Goal: Task Accomplishment & Management: Manage account settings

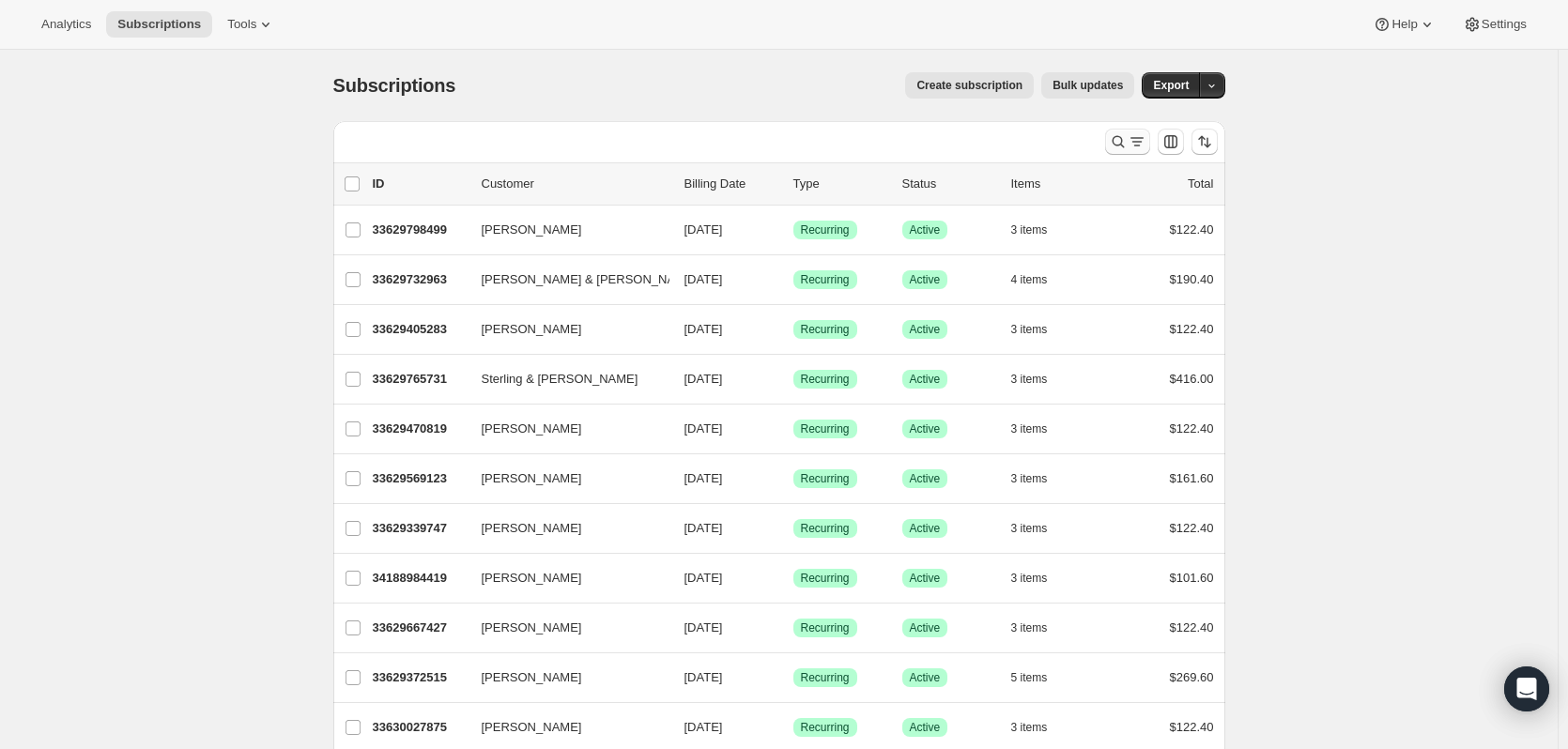
click at [1127, 143] on icon "Search and filter results" at bounding box center [1119, 142] width 19 height 19
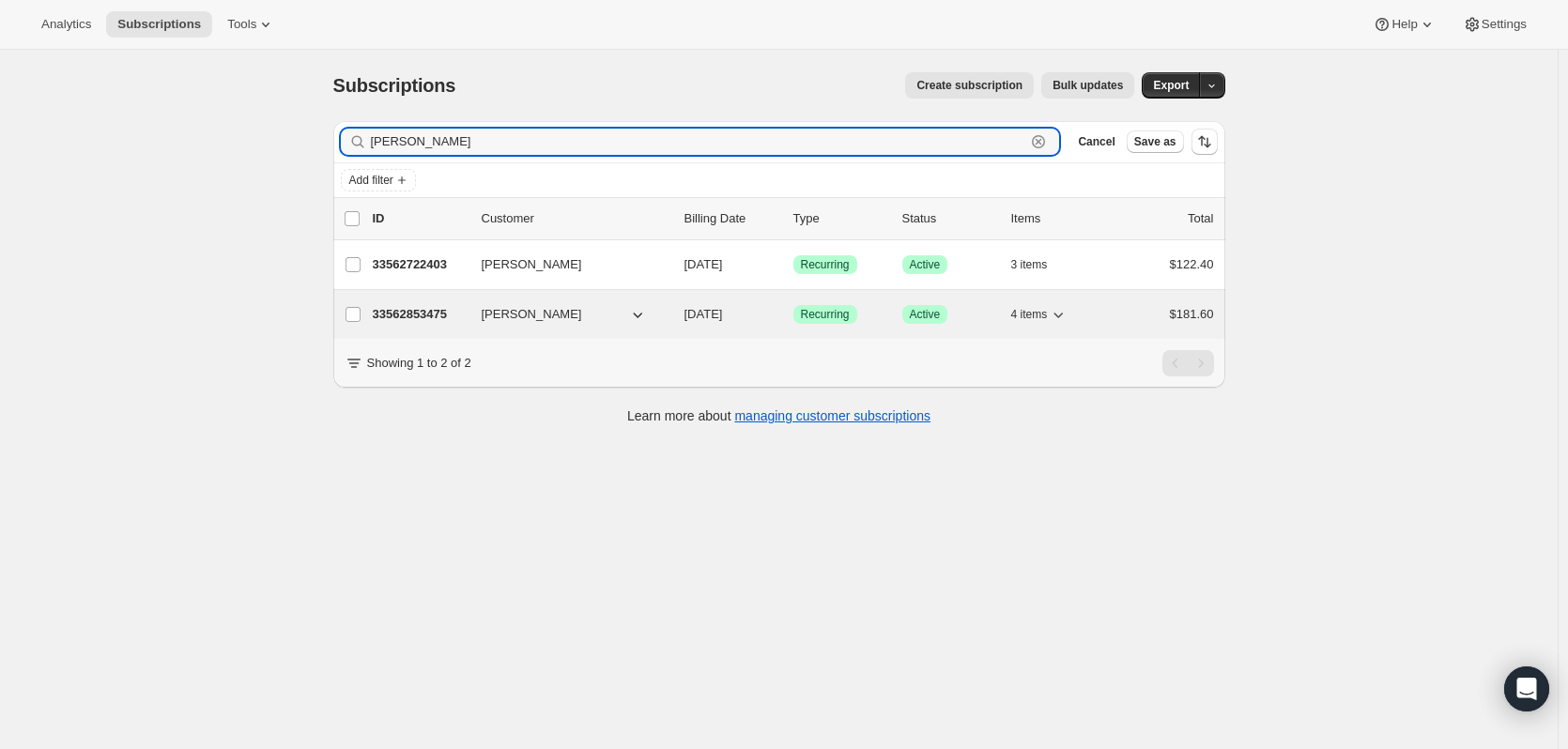
type input "barfoot"
click at [419, 308] on p "33562853475" at bounding box center [420, 315] width 94 height 19
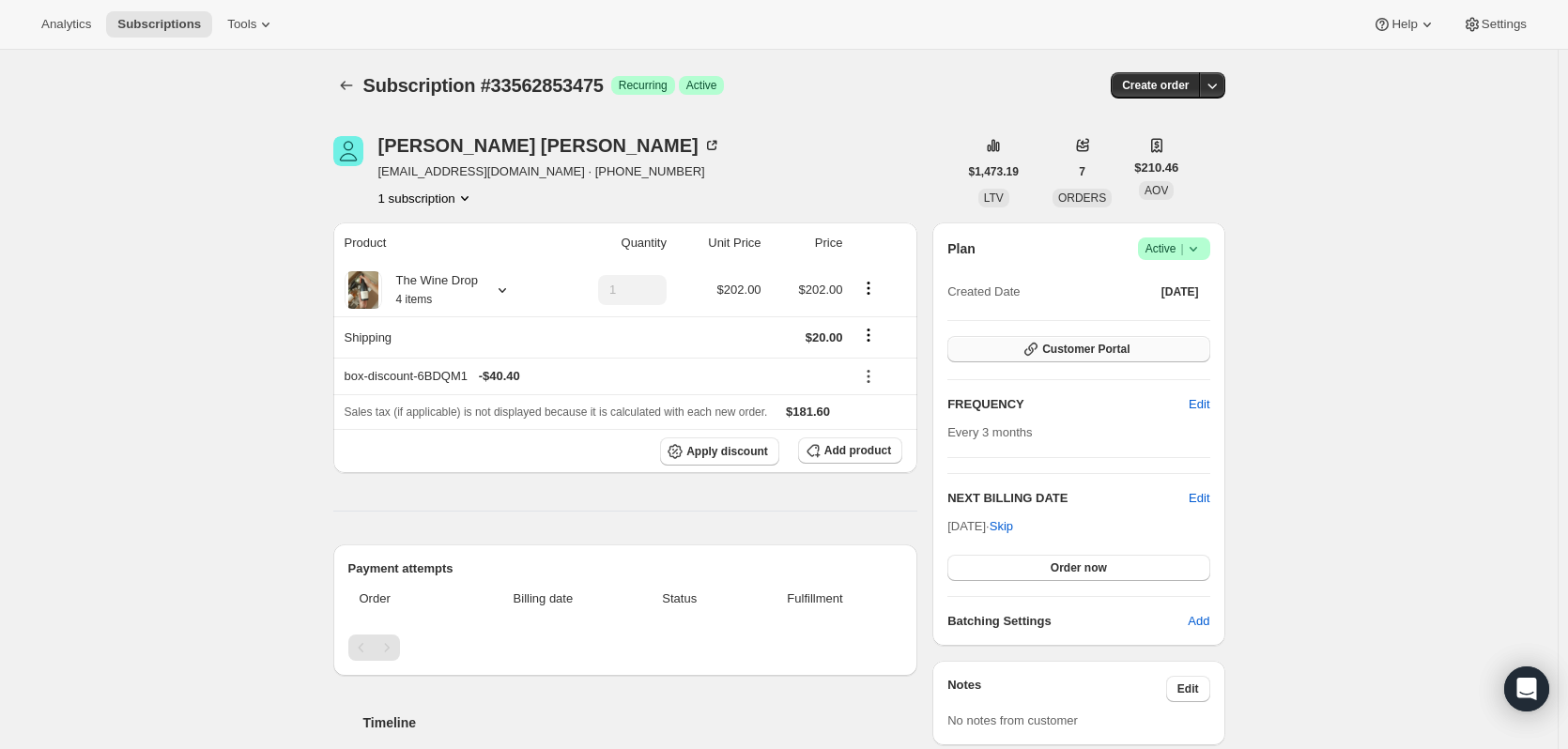
click at [1054, 344] on span "Customer Portal" at bounding box center [1086, 350] width 87 height 15
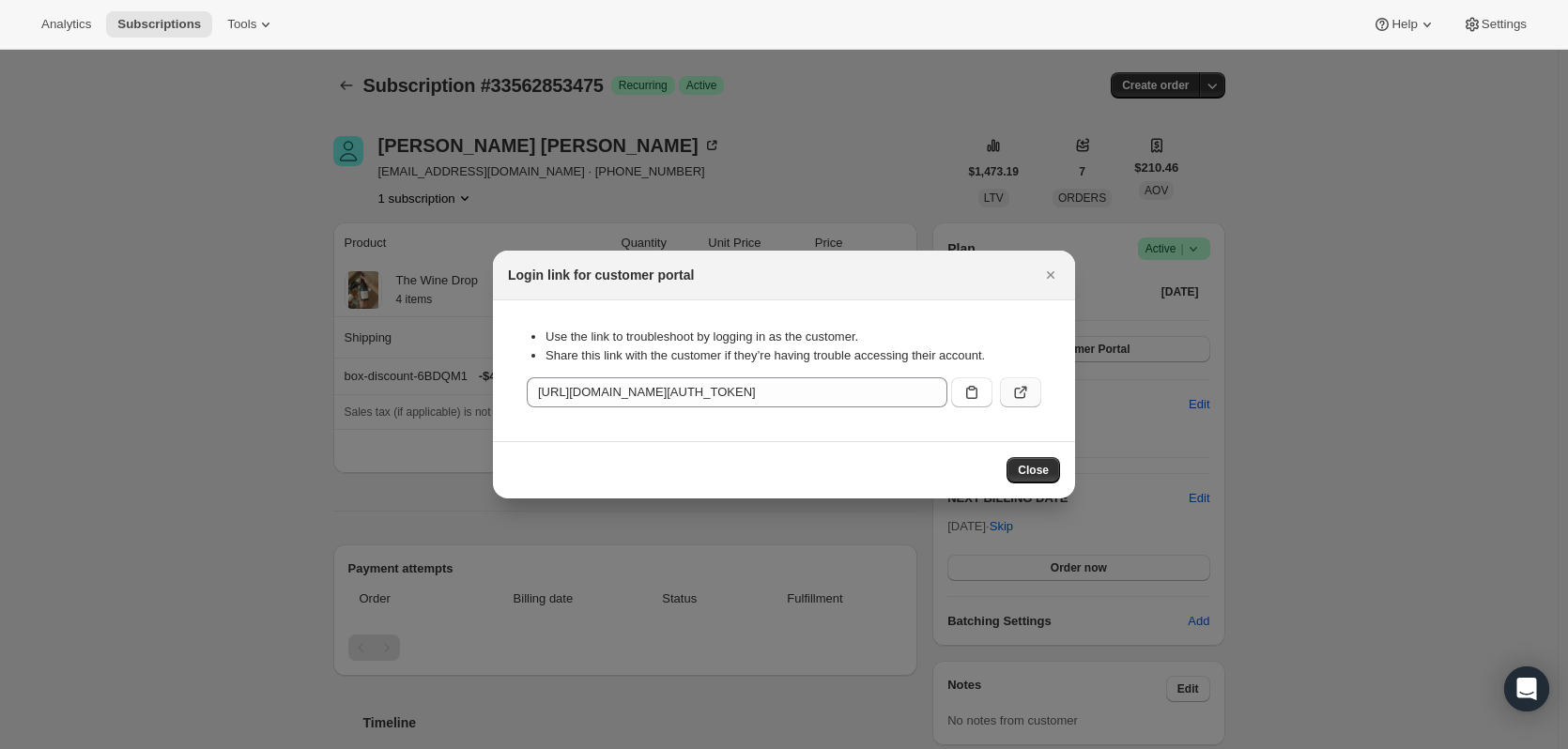
click at [1018, 388] on icon ":rc2:" at bounding box center [1021, 393] width 19 height 19
click at [1057, 268] on icon "Close" at bounding box center [1051, 275] width 19 height 19
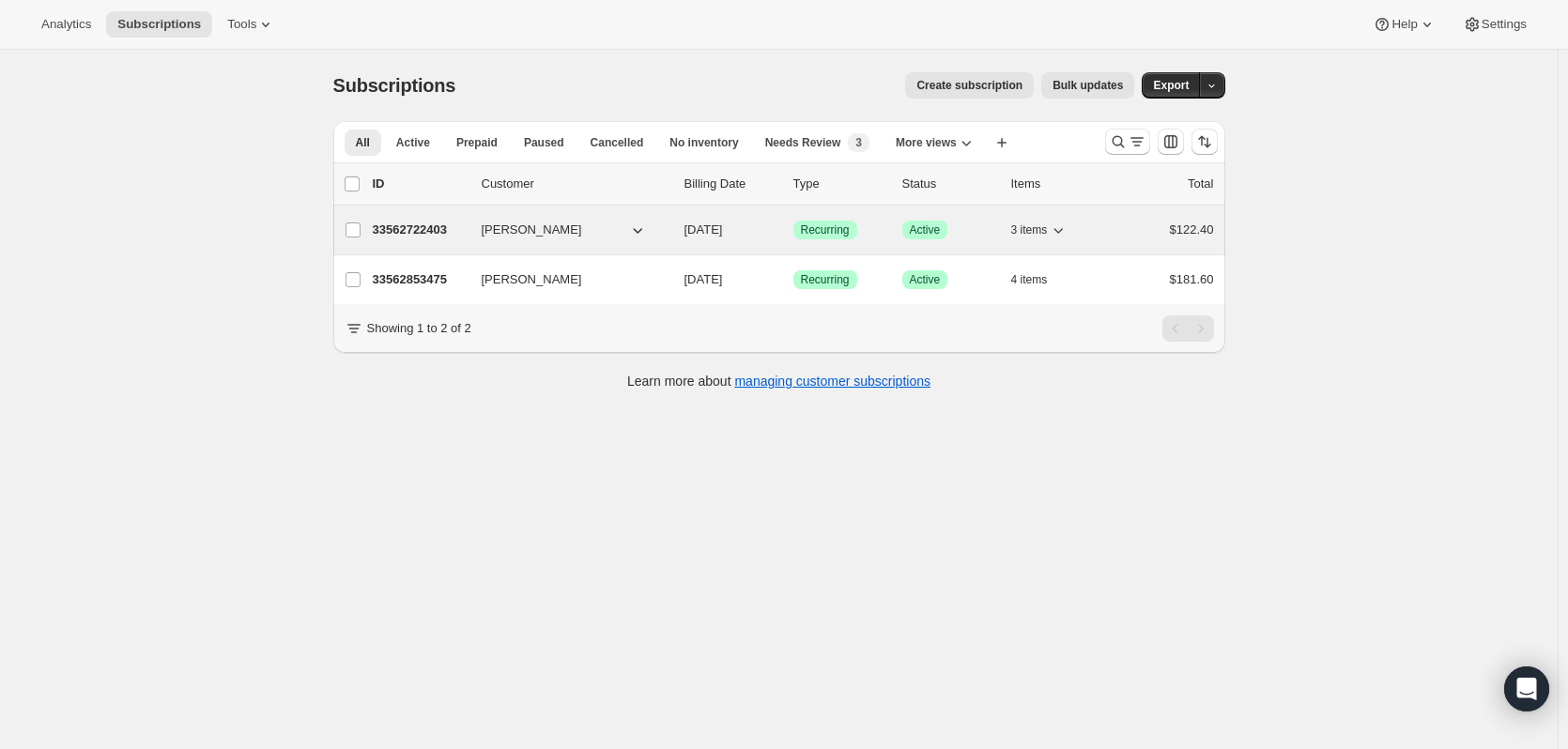
click at [431, 226] on p "33562722403" at bounding box center [420, 230] width 94 height 19
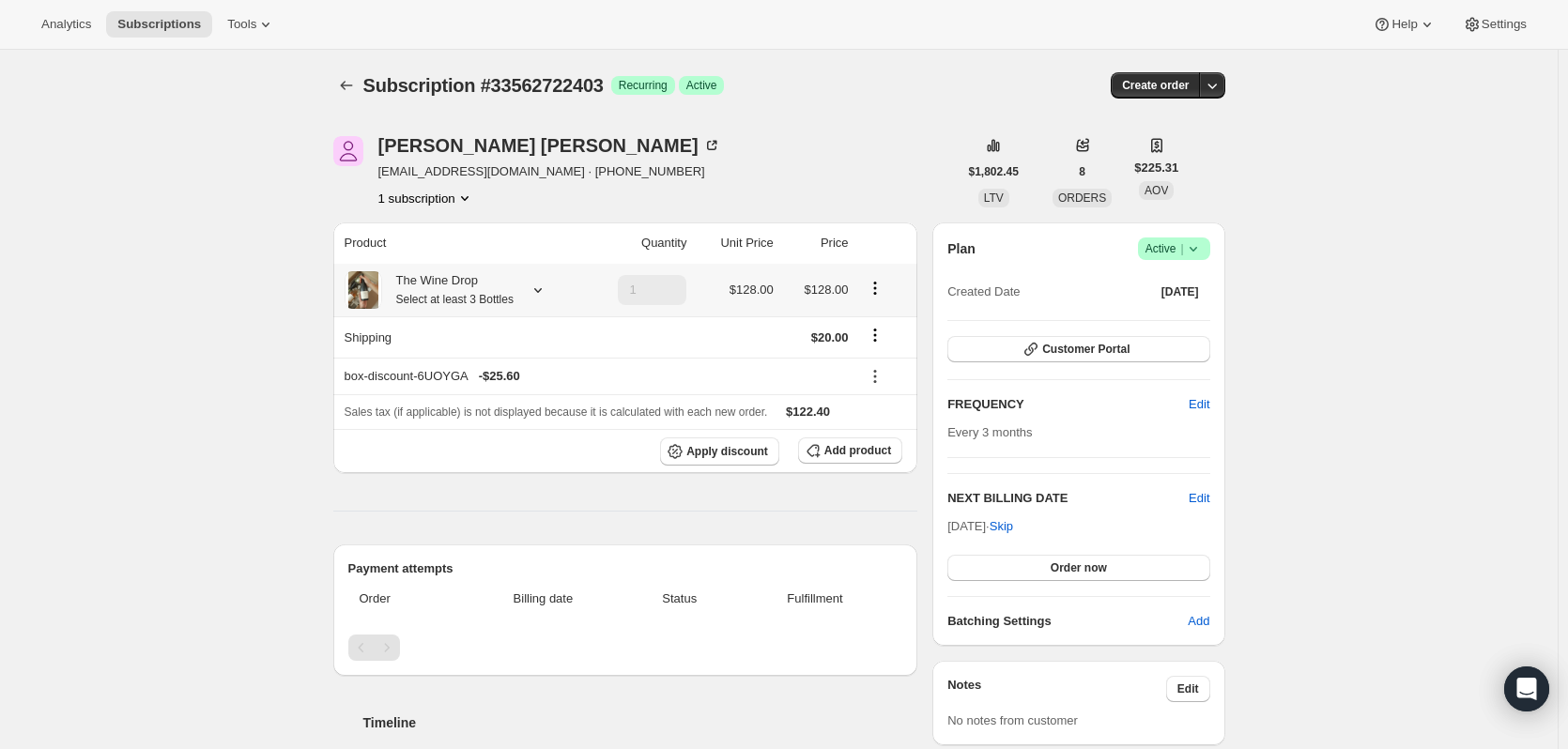
click at [547, 289] on icon at bounding box center [538, 290] width 19 height 19
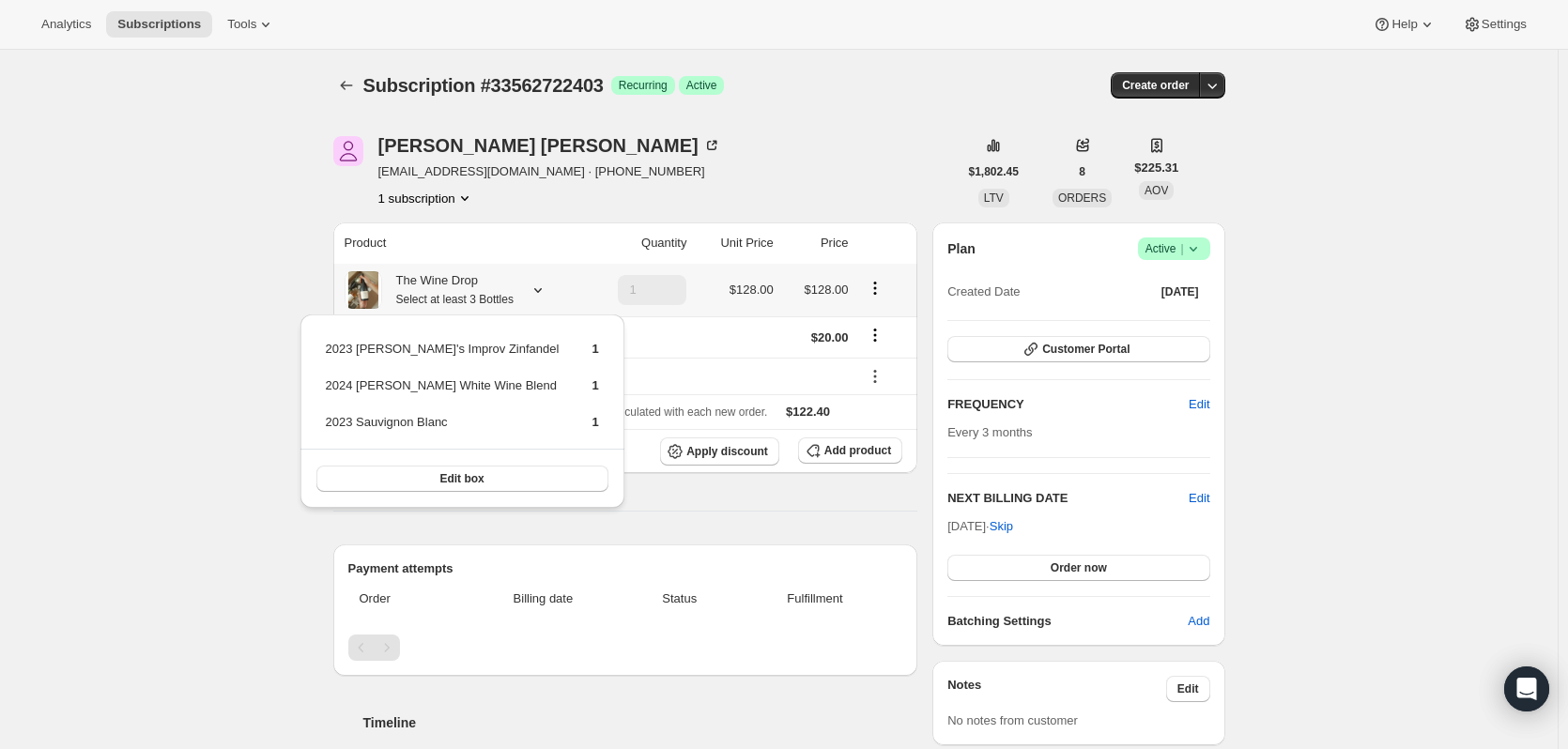
click at [547, 289] on icon at bounding box center [538, 290] width 19 height 19
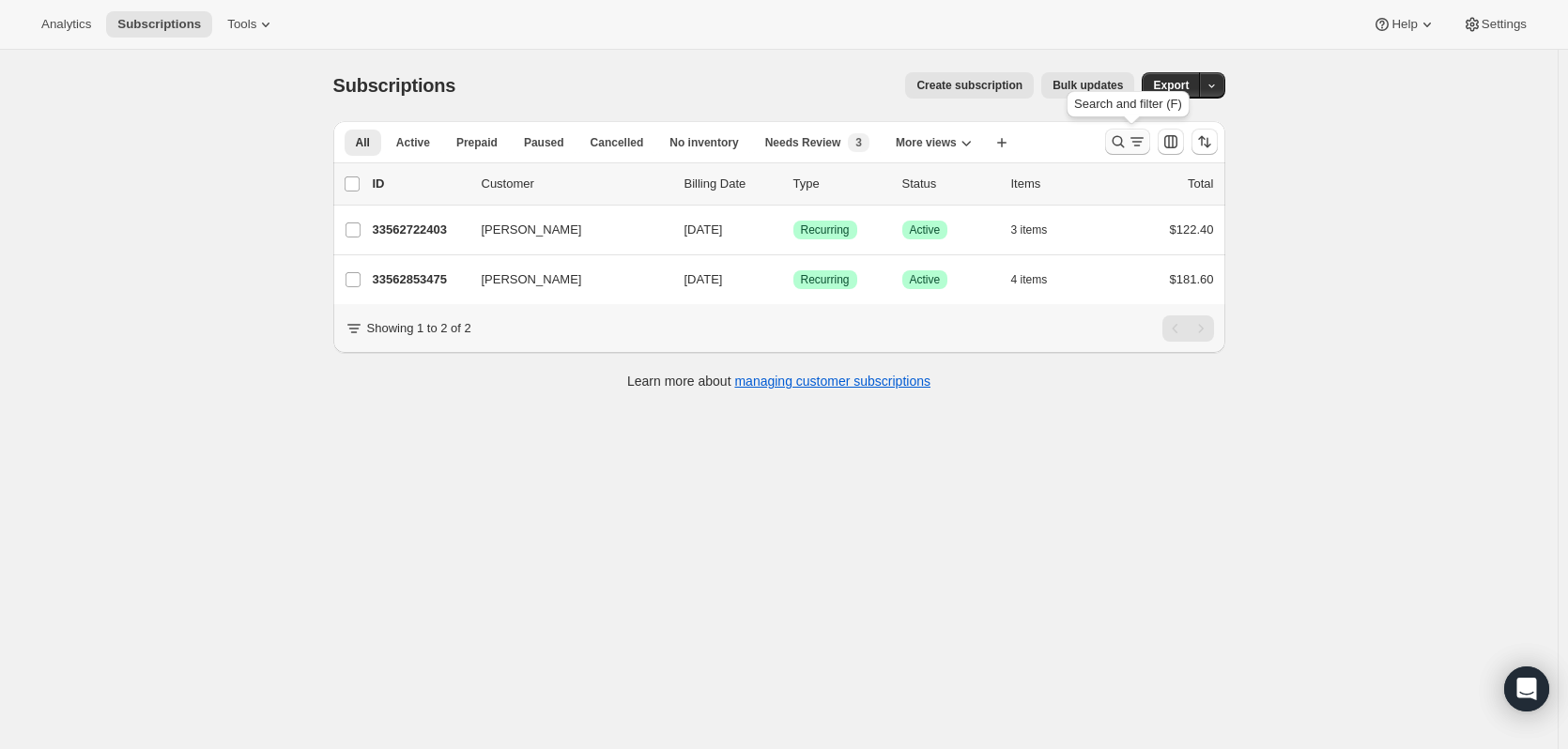
click at [1115, 141] on icon "Search and filter results" at bounding box center [1119, 142] width 19 height 19
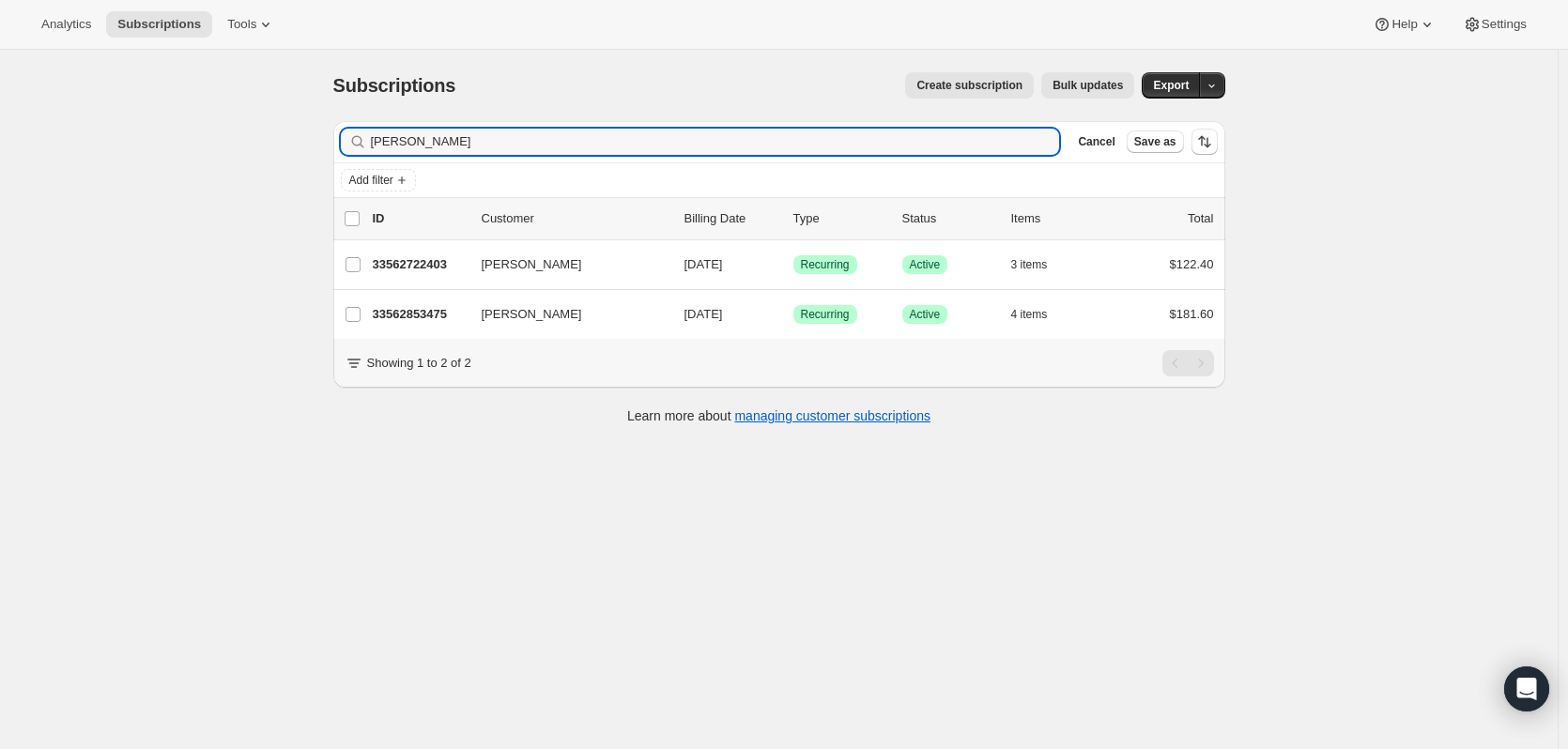
click at [1056, 148] on div "barfoot Clear" at bounding box center [700, 142] width 719 height 26
click at [1042, 141] on icon "button" at bounding box center [1039, 142] width 7 height 7
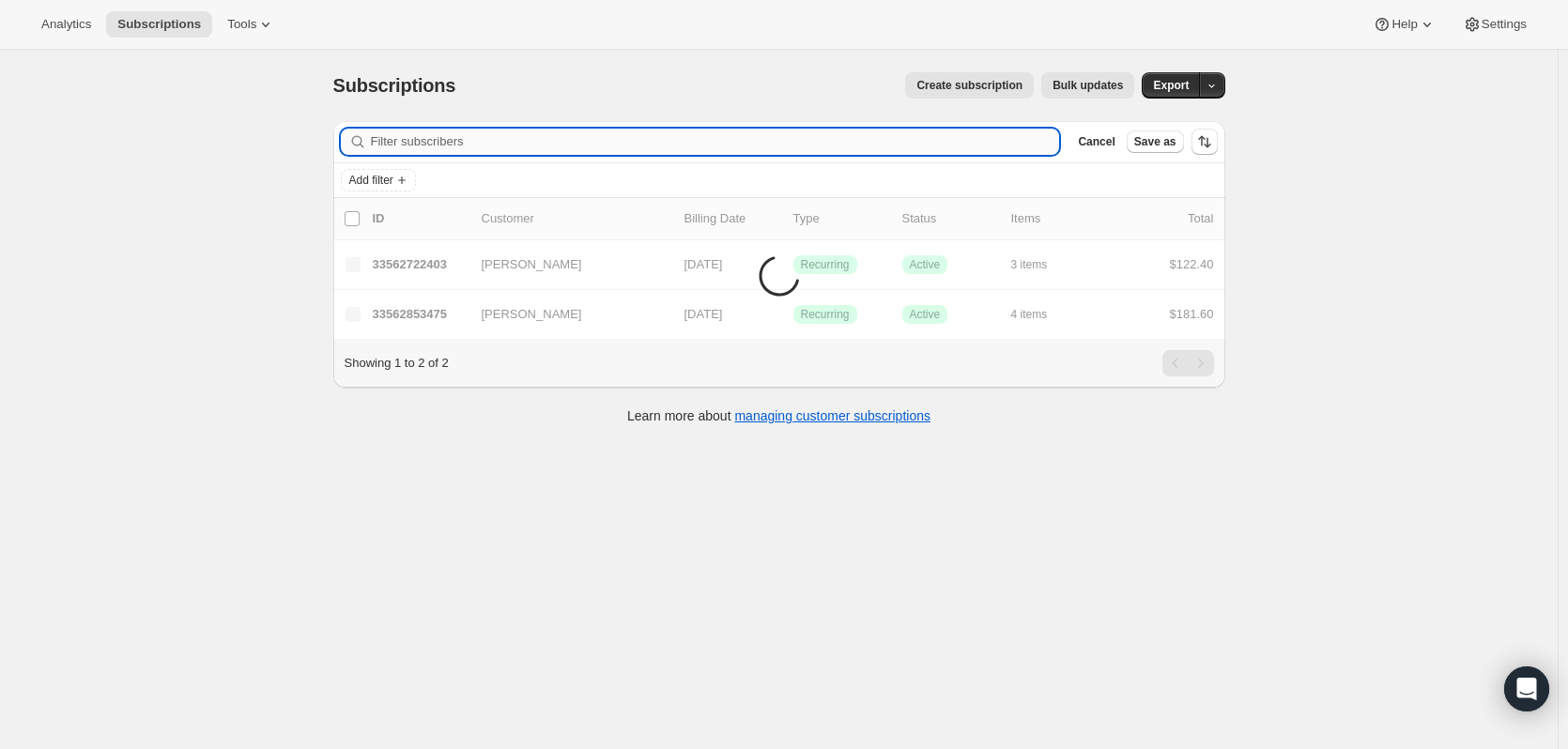
paste input "bakelly@gmail.com."
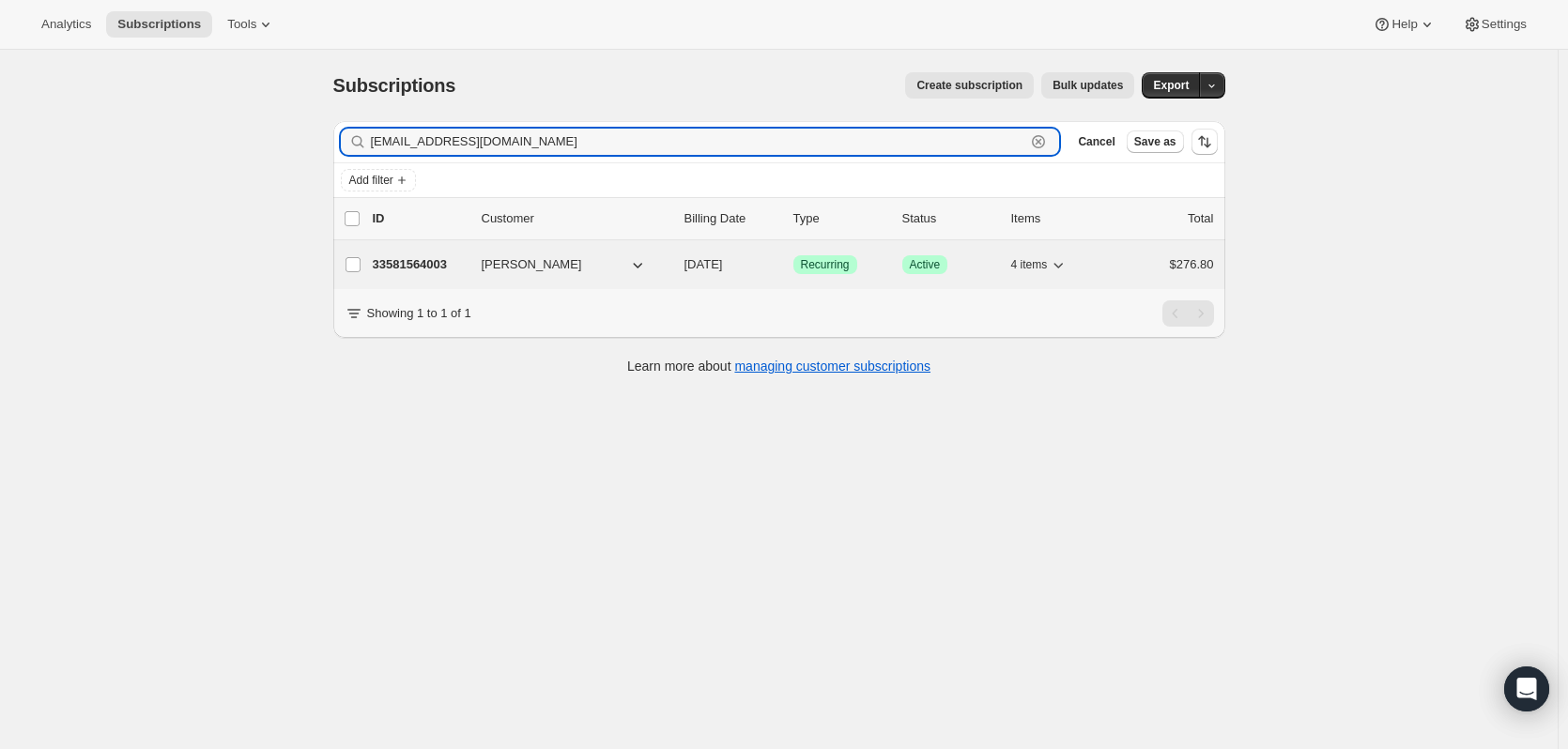
type input "bakelly@gmail.com"
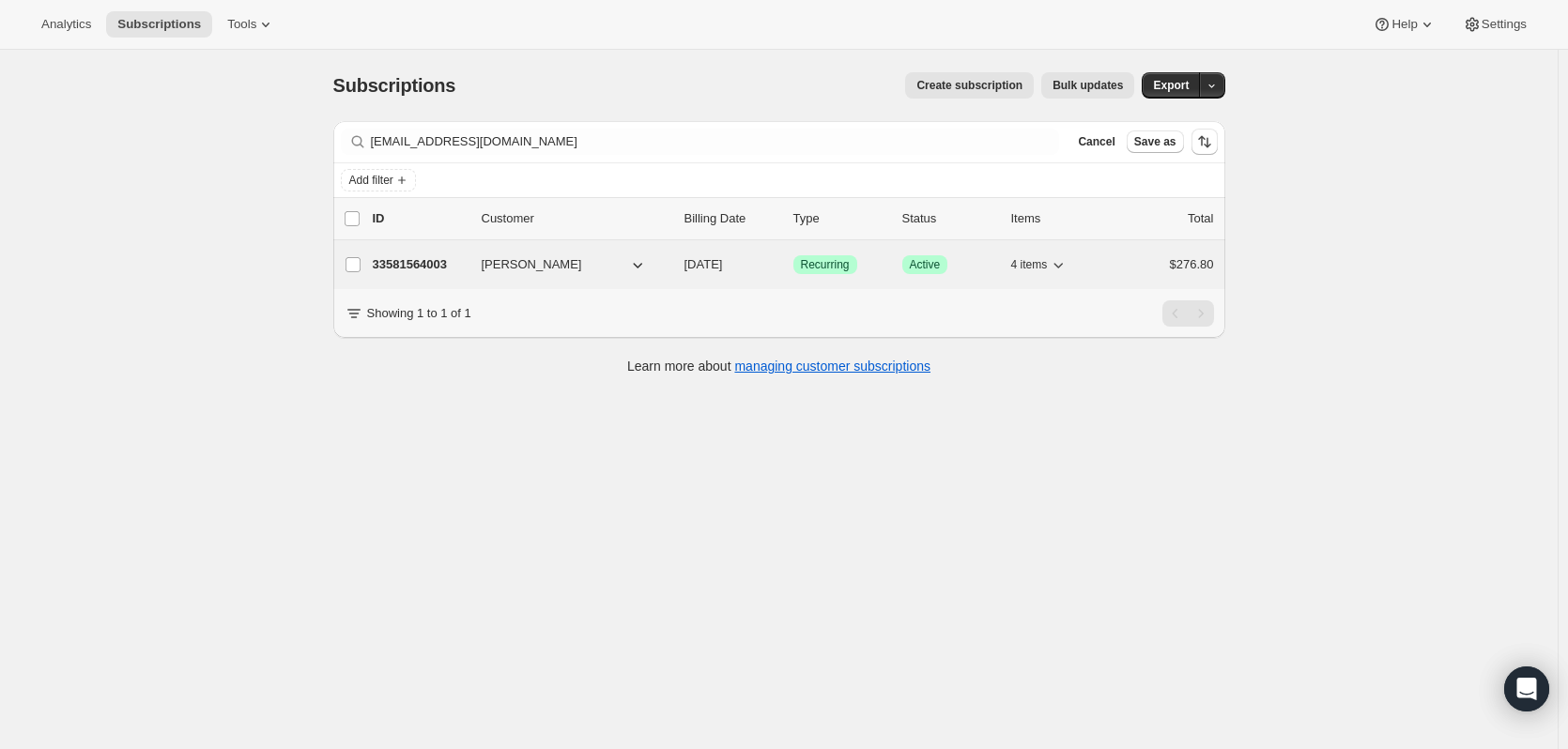
click at [412, 261] on p "33581564003" at bounding box center [420, 265] width 94 height 19
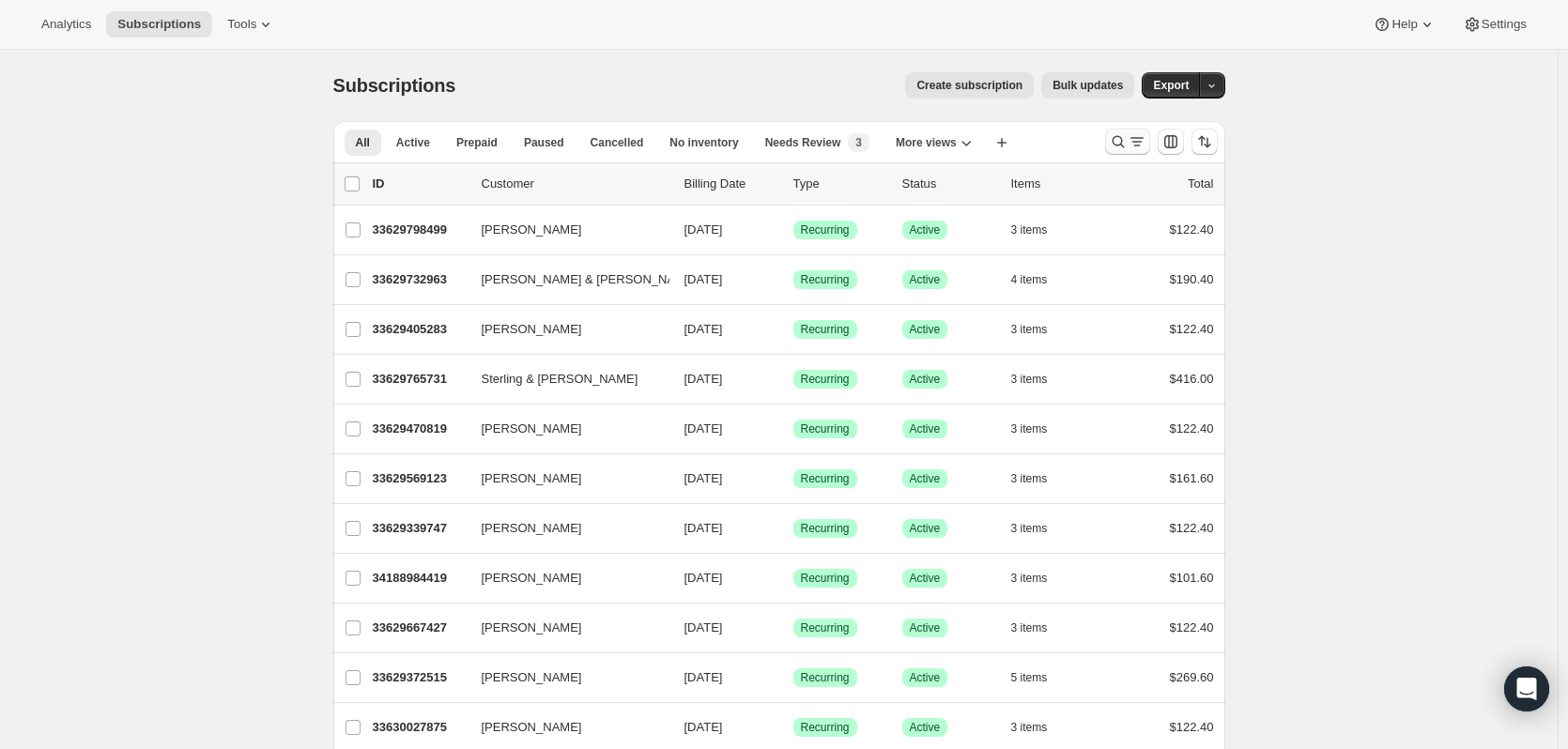
click at [1117, 143] on icon "Search and filter results" at bounding box center [1119, 142] width 19 height 19
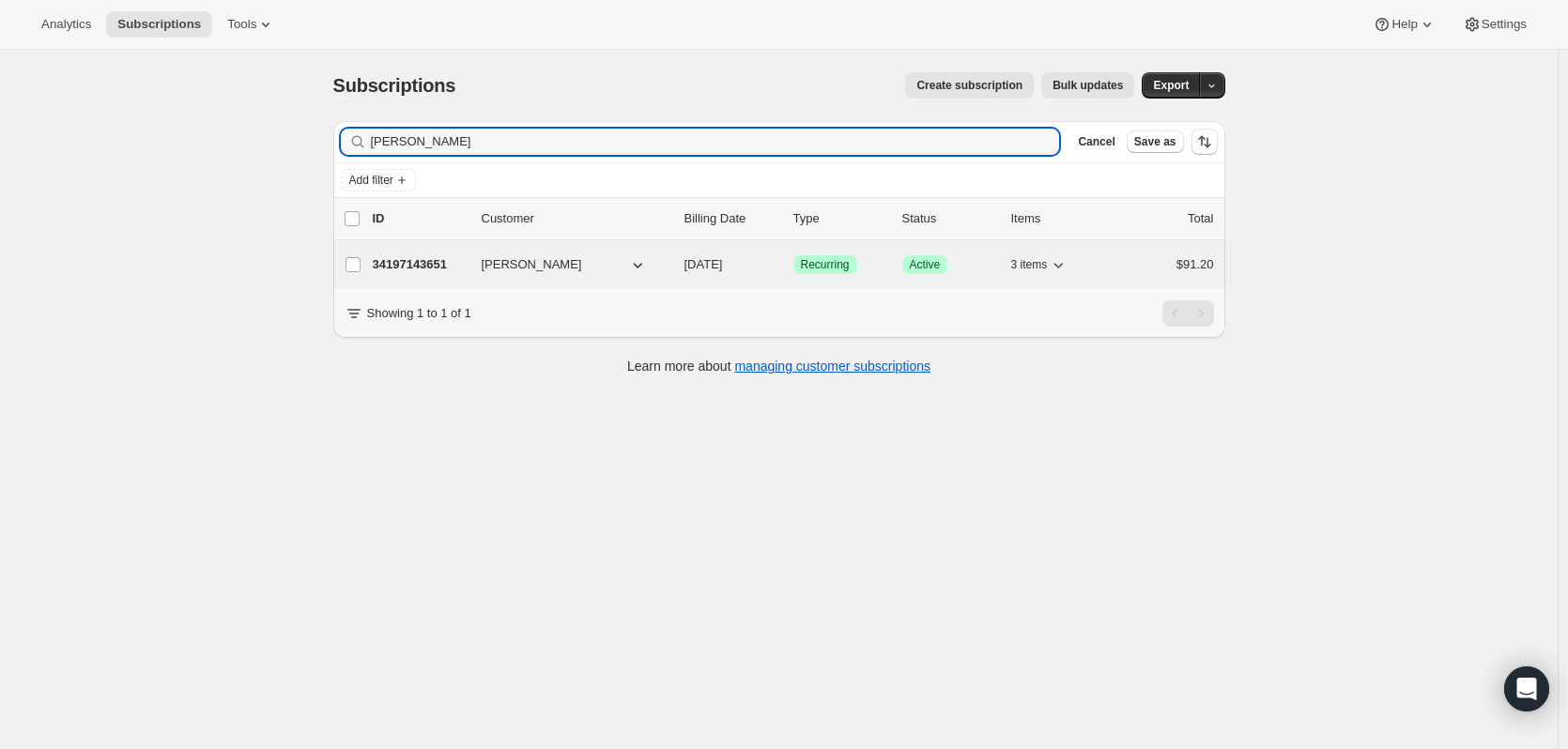
type input "[PERSON_NAME]"
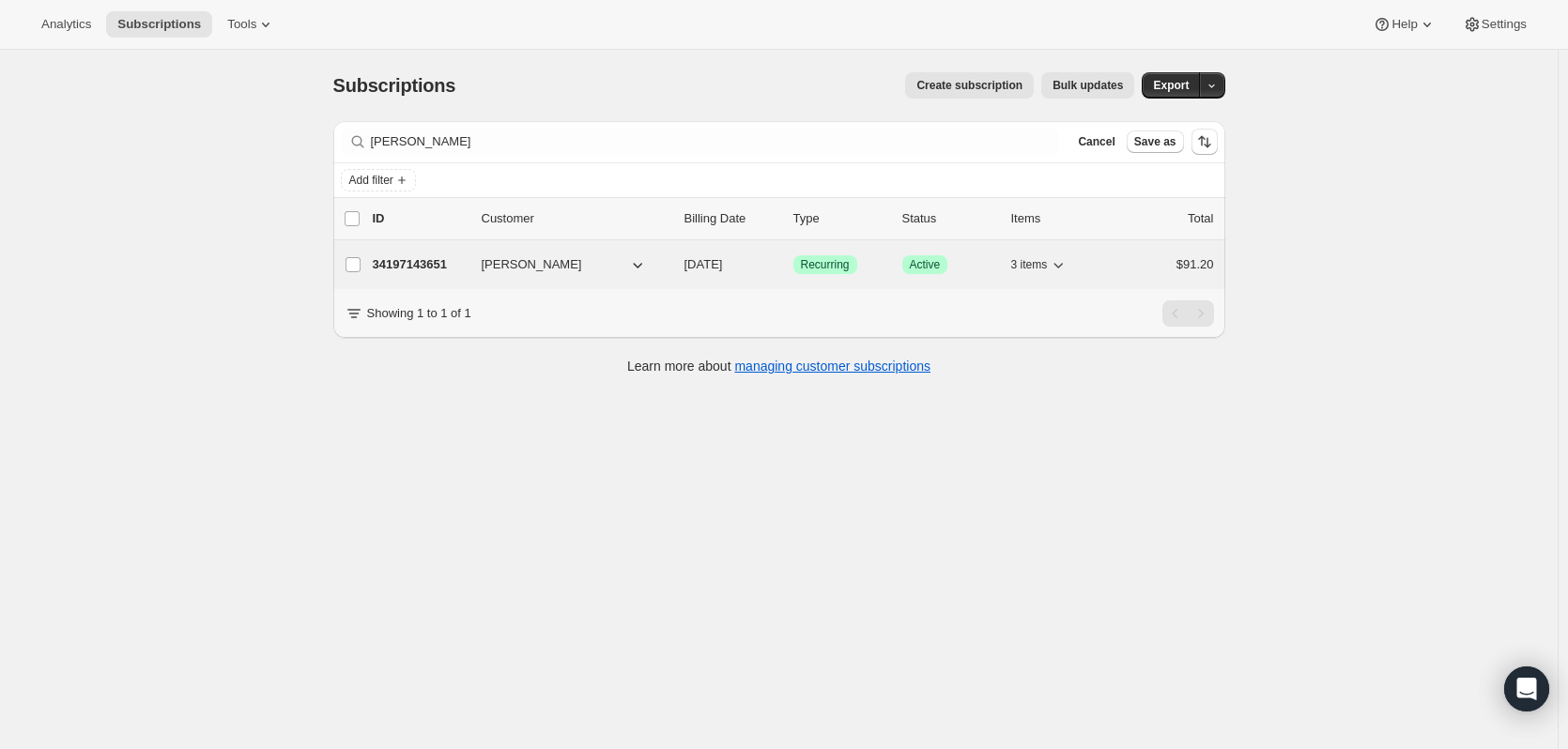
click at [444, 272] on p "34197143651" at bounding box center [420, 265] width 94 height 19
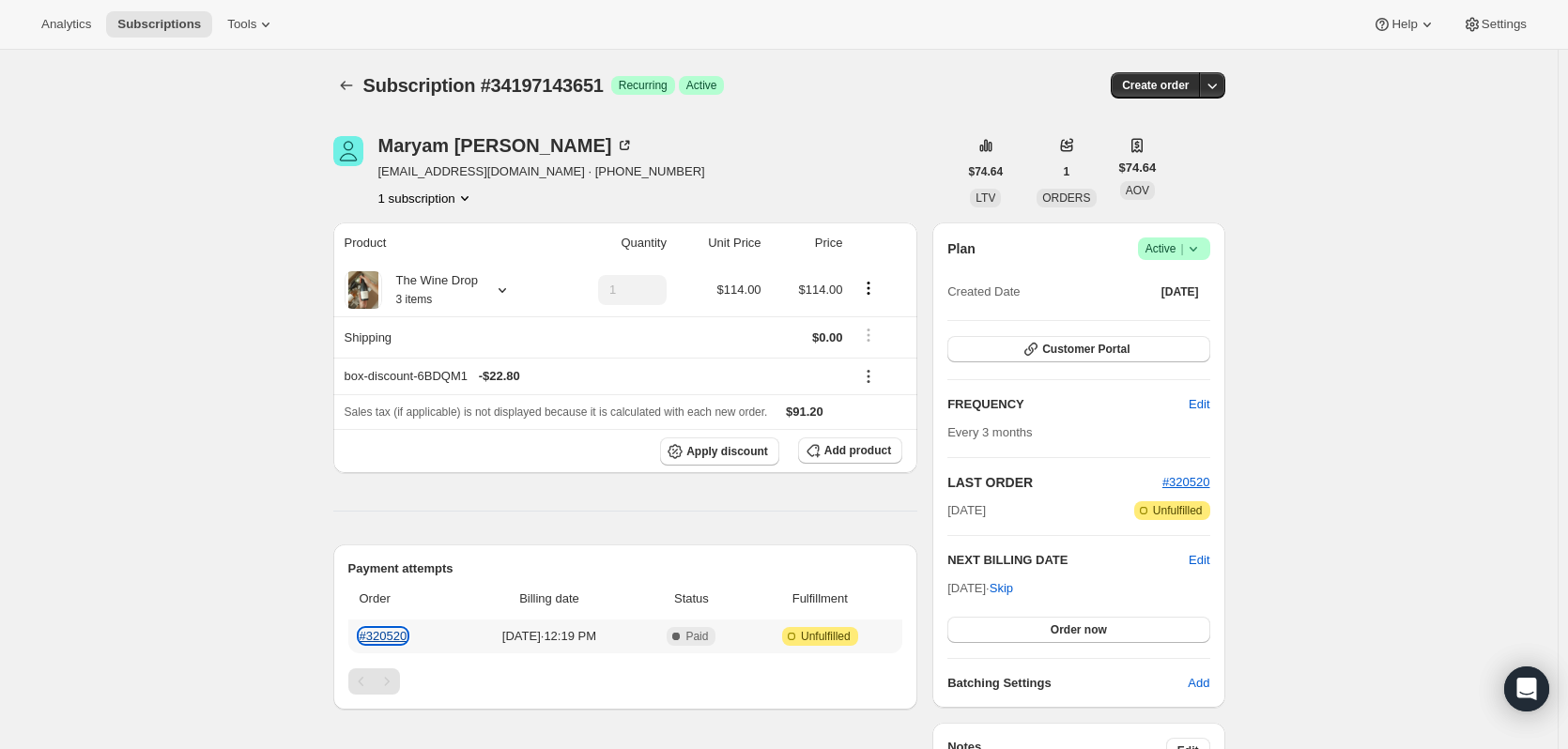
click at [406, 637] on link "#320520" at bounding box center [384, 635] width 48 height 14
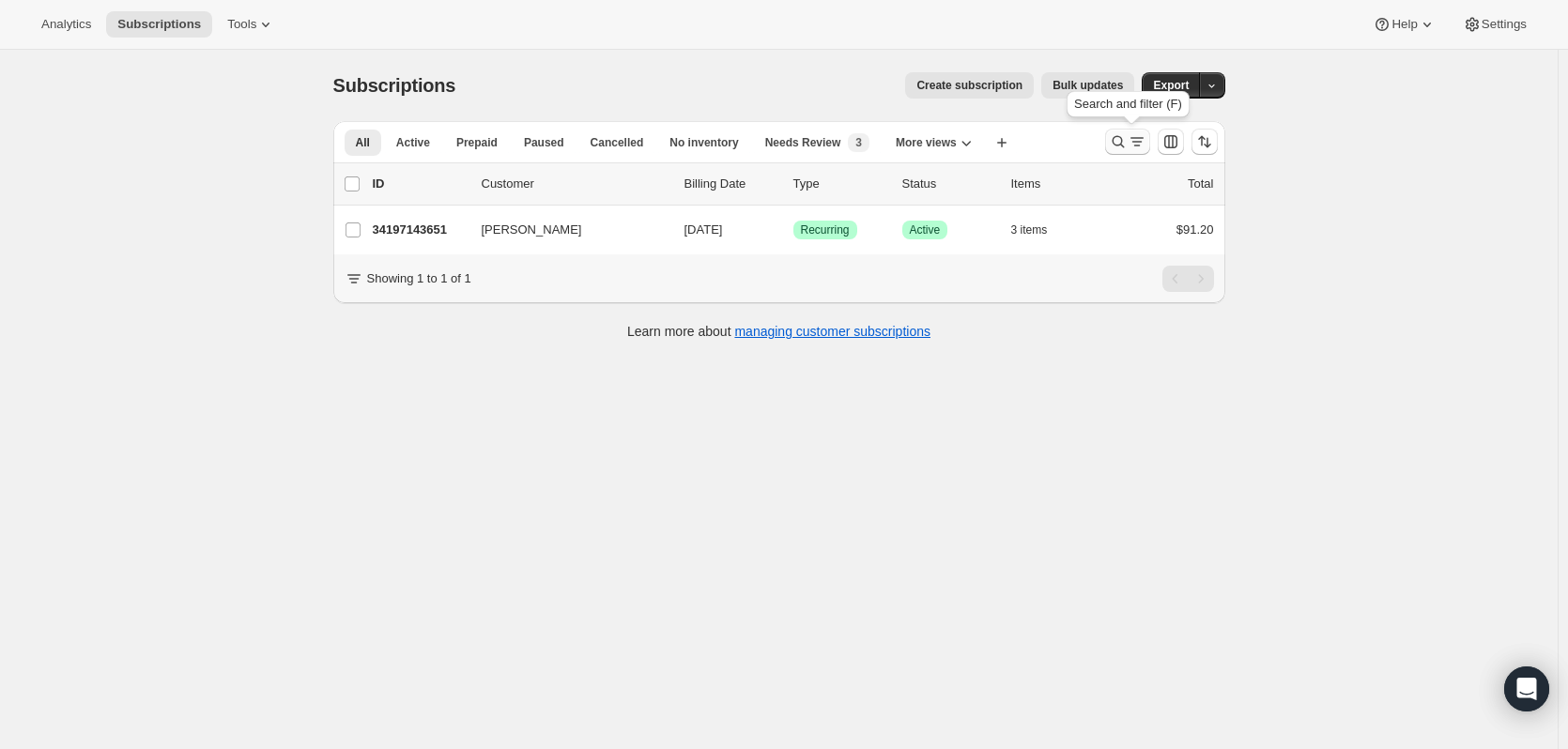
click at [1121, 142] on icon "Search and filter results" at bounding box center [1119, 142] width 19 height 19
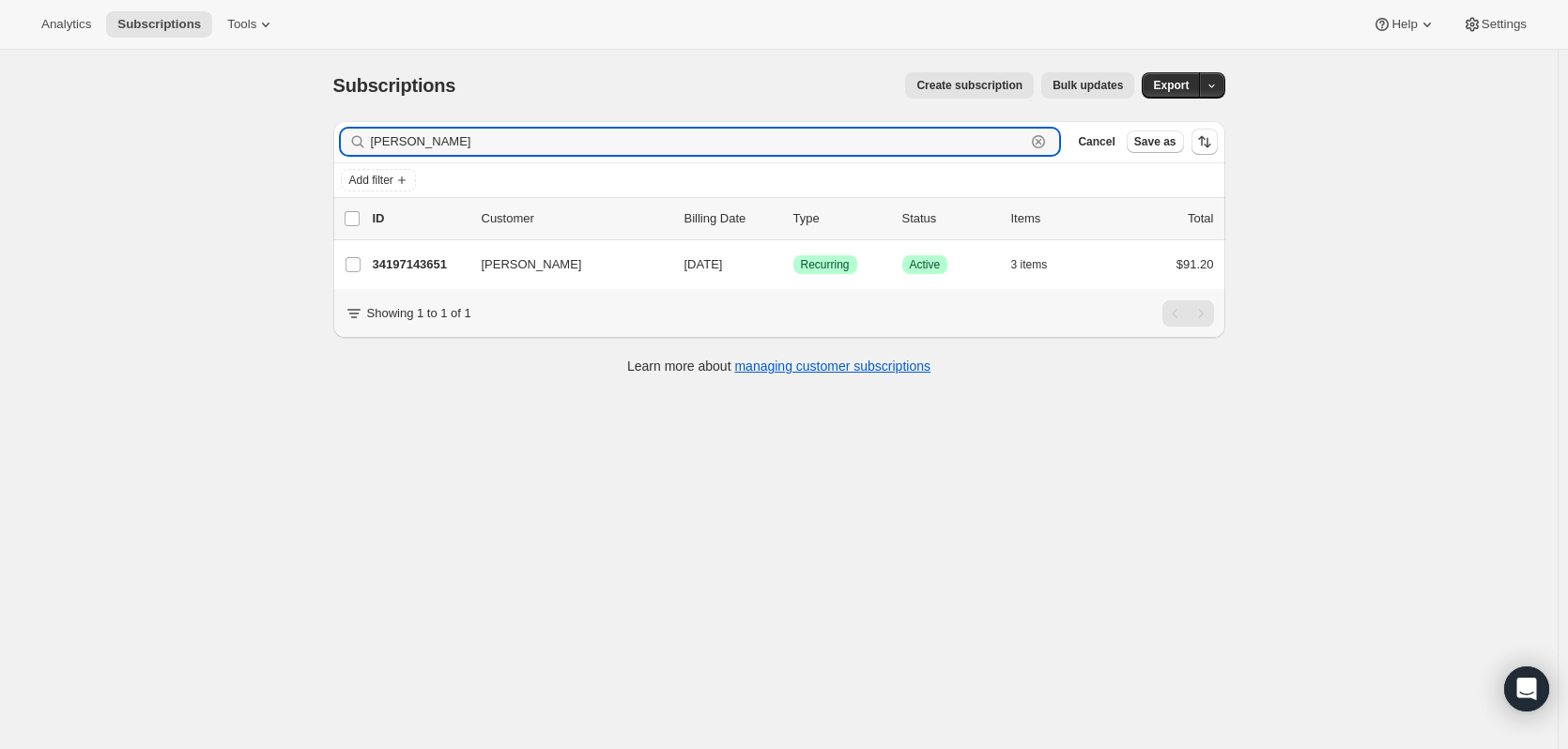
click at [1037, 142] on icon "button" at bounding box center [1039, 142] width 13 height 13
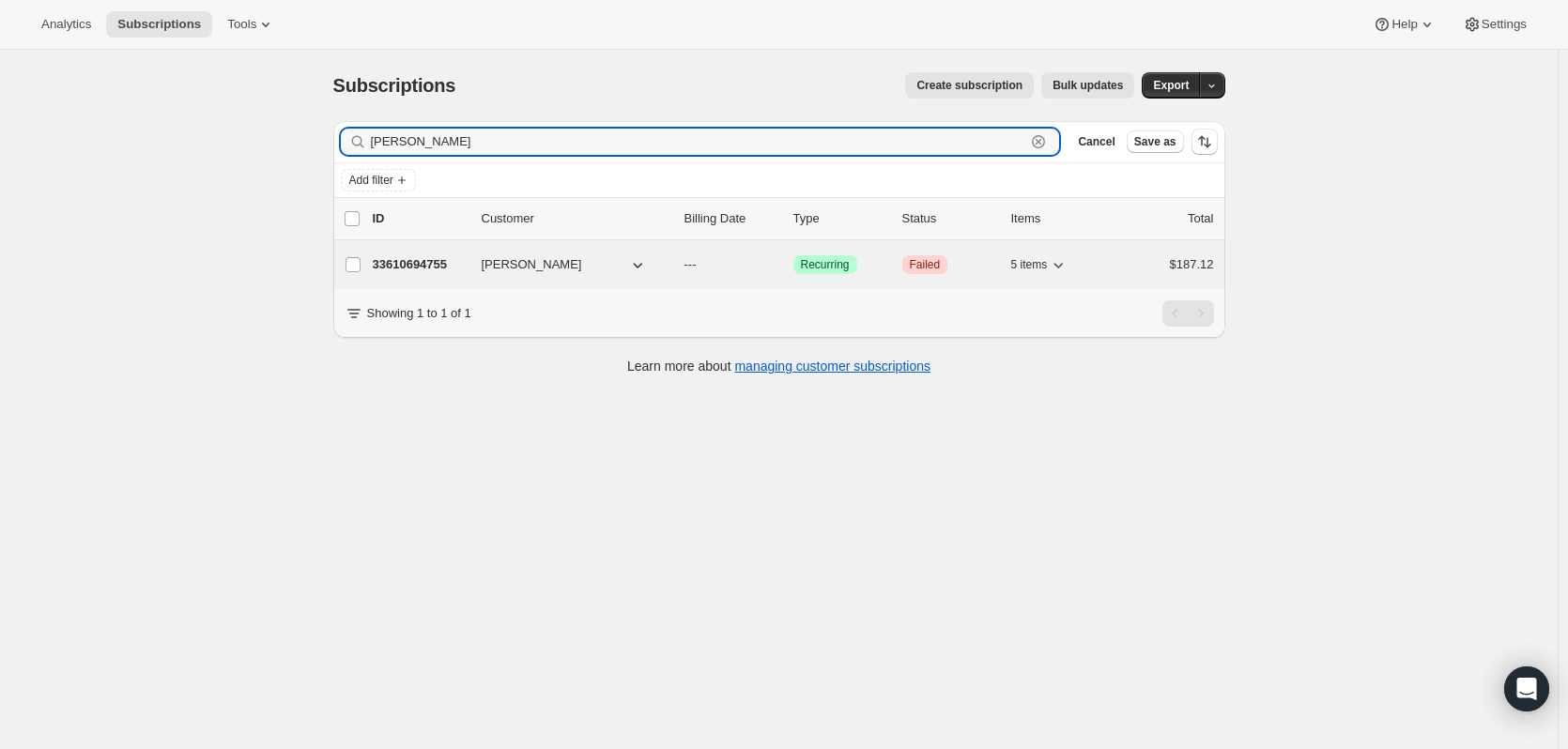
type input "kim Judkins"
click at [408, 260] on p "33610694755" at bounding box center [420, 265] width 94 height 19
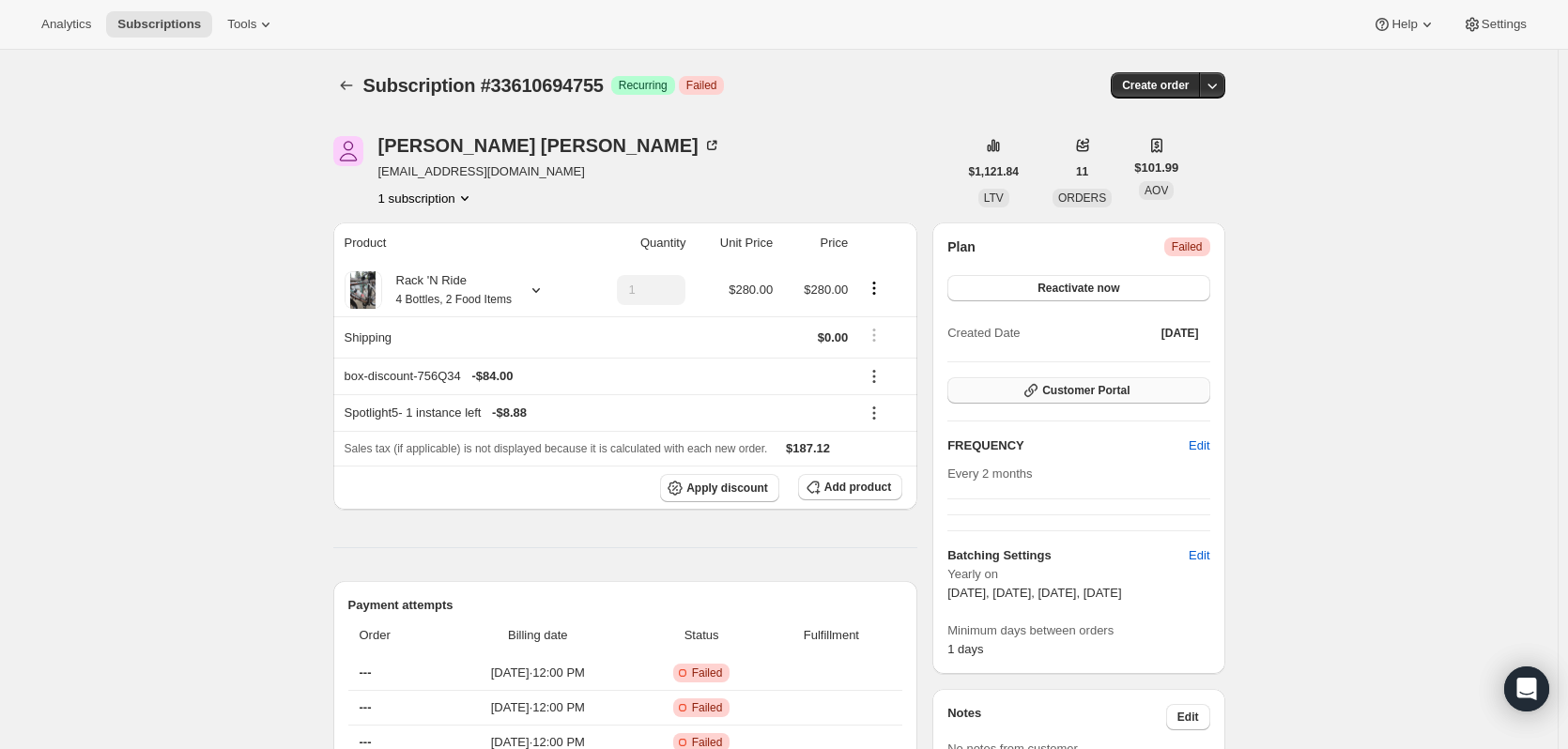
click at [1151, 390] on button "Customer Portal" at bounding box center [1078, 391] width 262 height 26
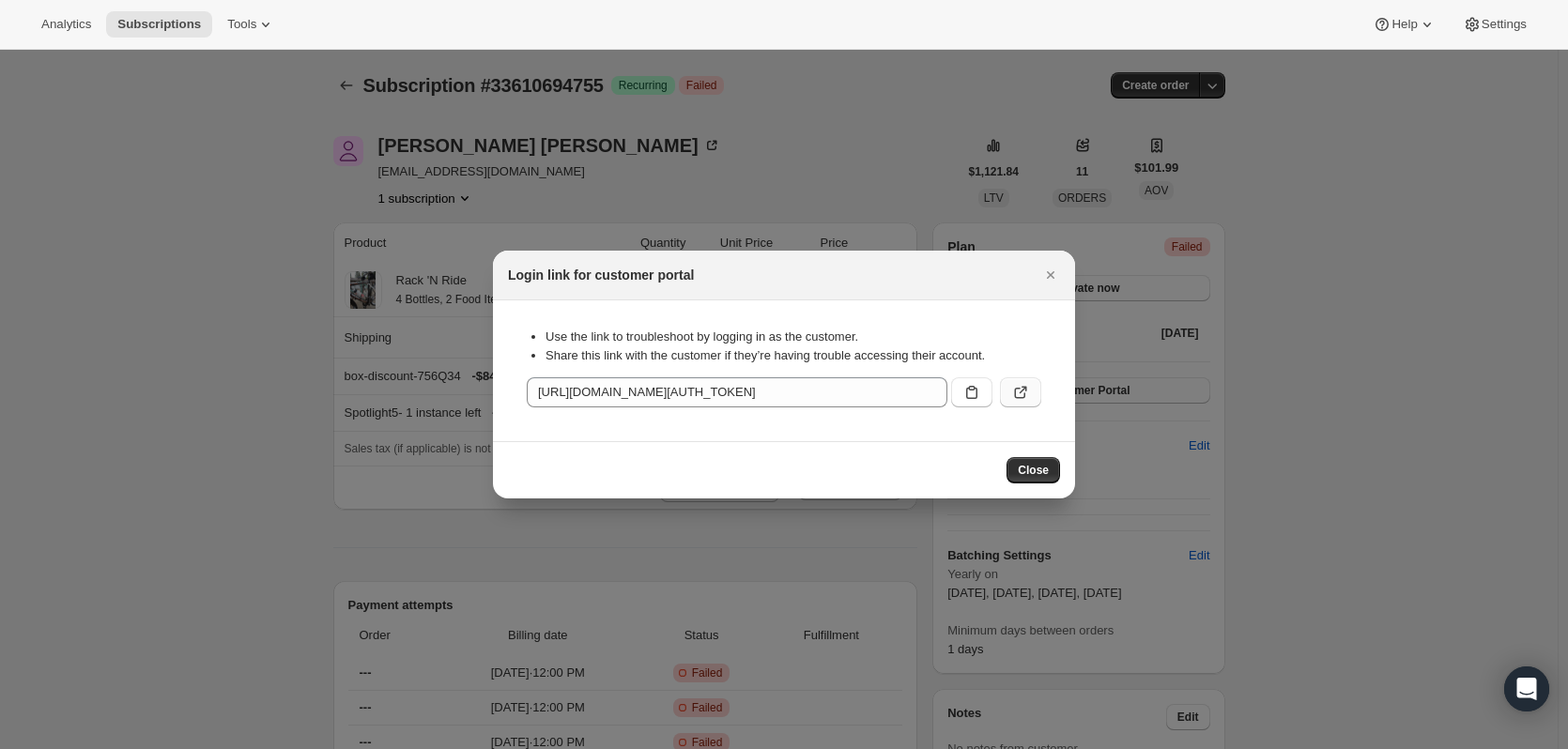
click at [1021, 388] on icon ":rq8:" at bounding box center [1021, 393] width 19 height 19
click at [1048, 263] on button "Close" at bounding box center [1051, 275] width 26 height 26
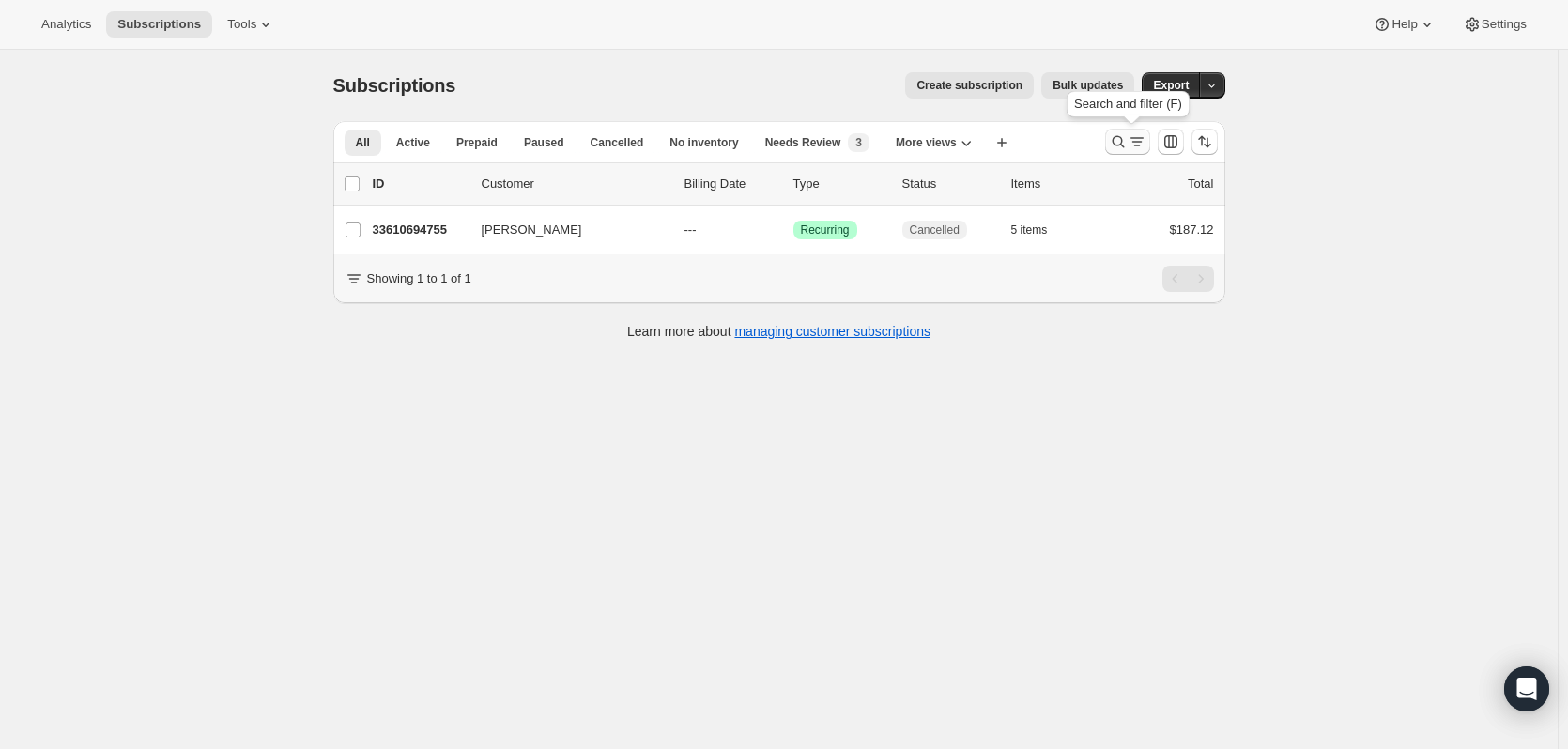
click at [1115, 145] on icon "Search and filter results" at bounding box center [1119, 142] width 19 height 19
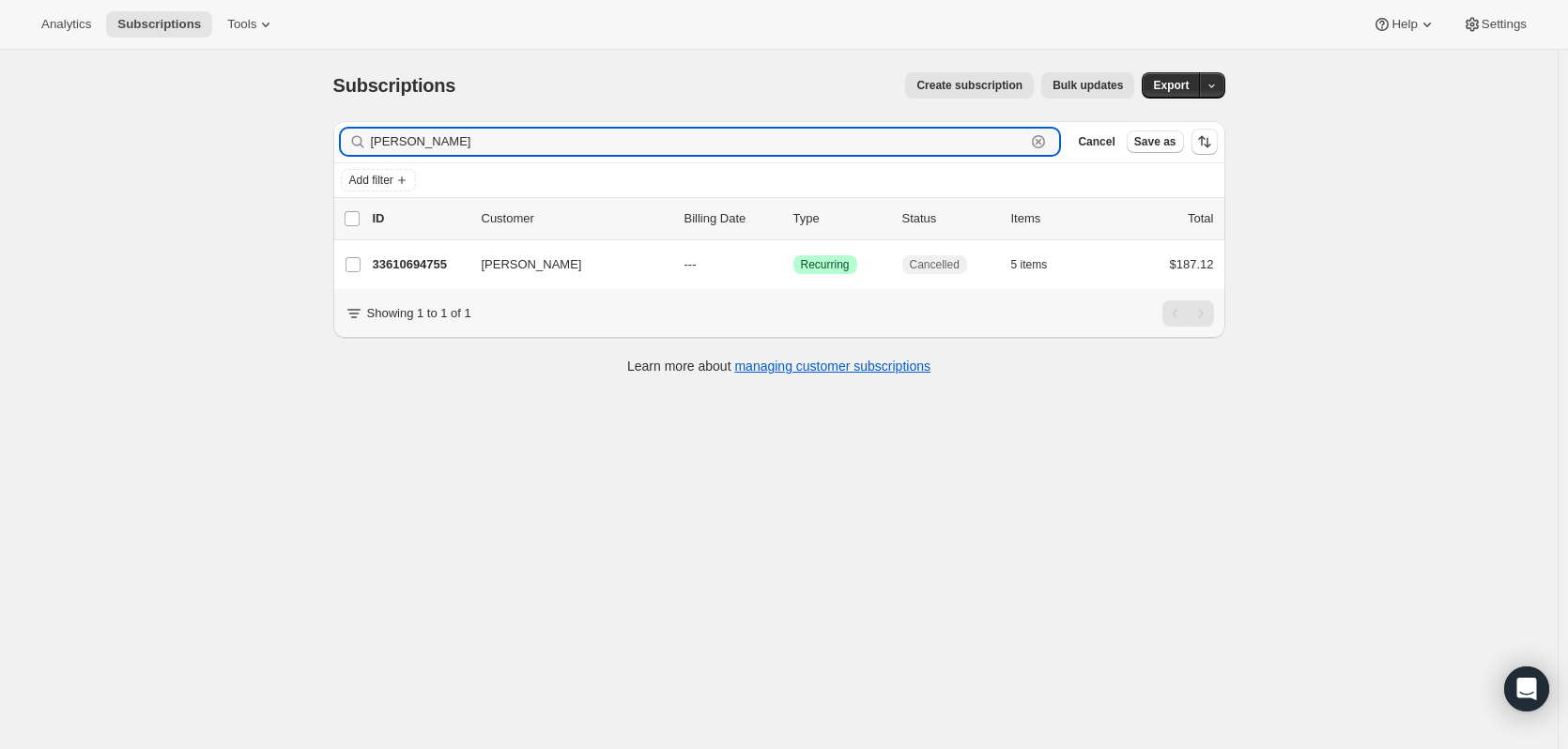
click at [1043, 144] on icon "button" at bounding box center [1039, 142] width 7 height 7
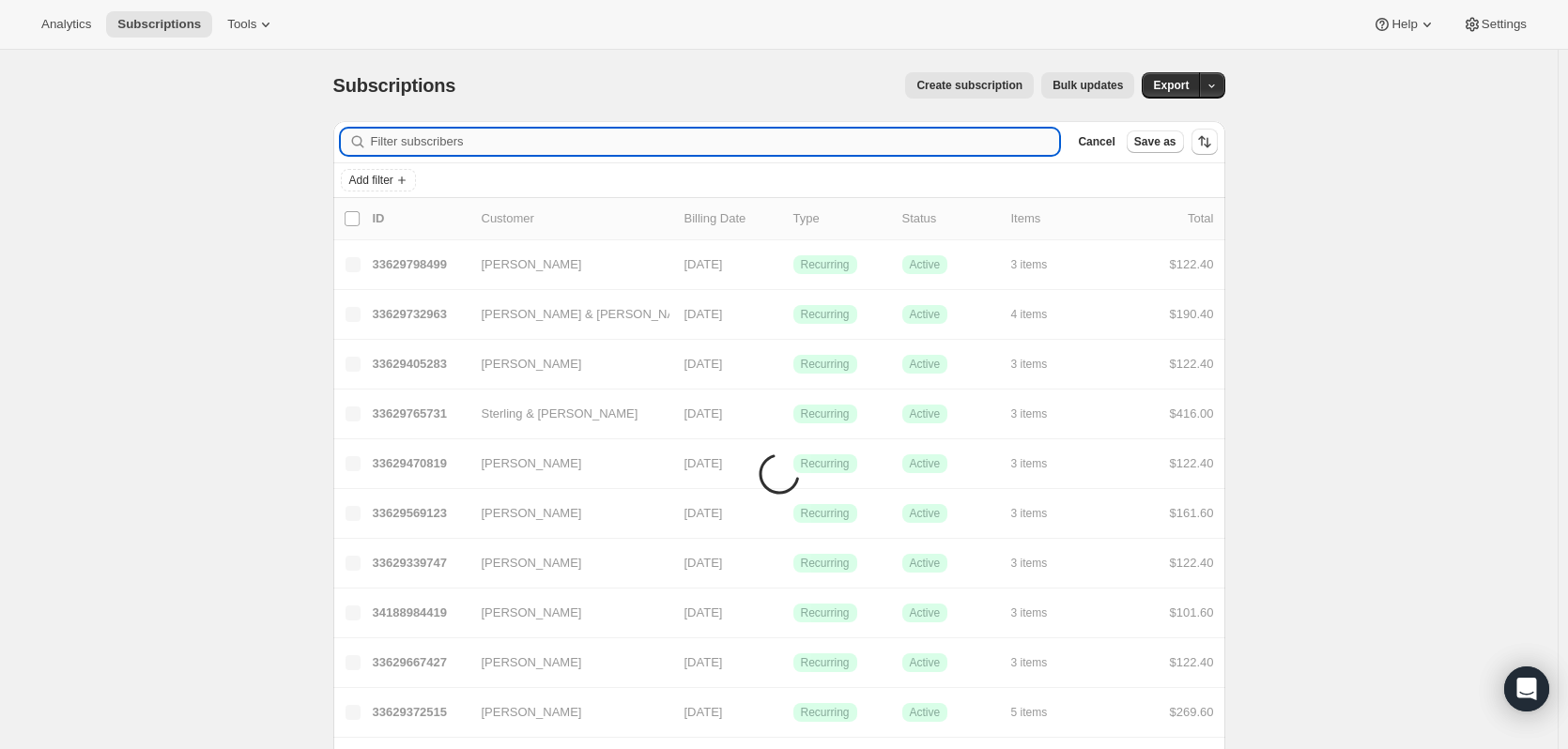
paste input "Dubbeldam"
type input "Dubbeldam"
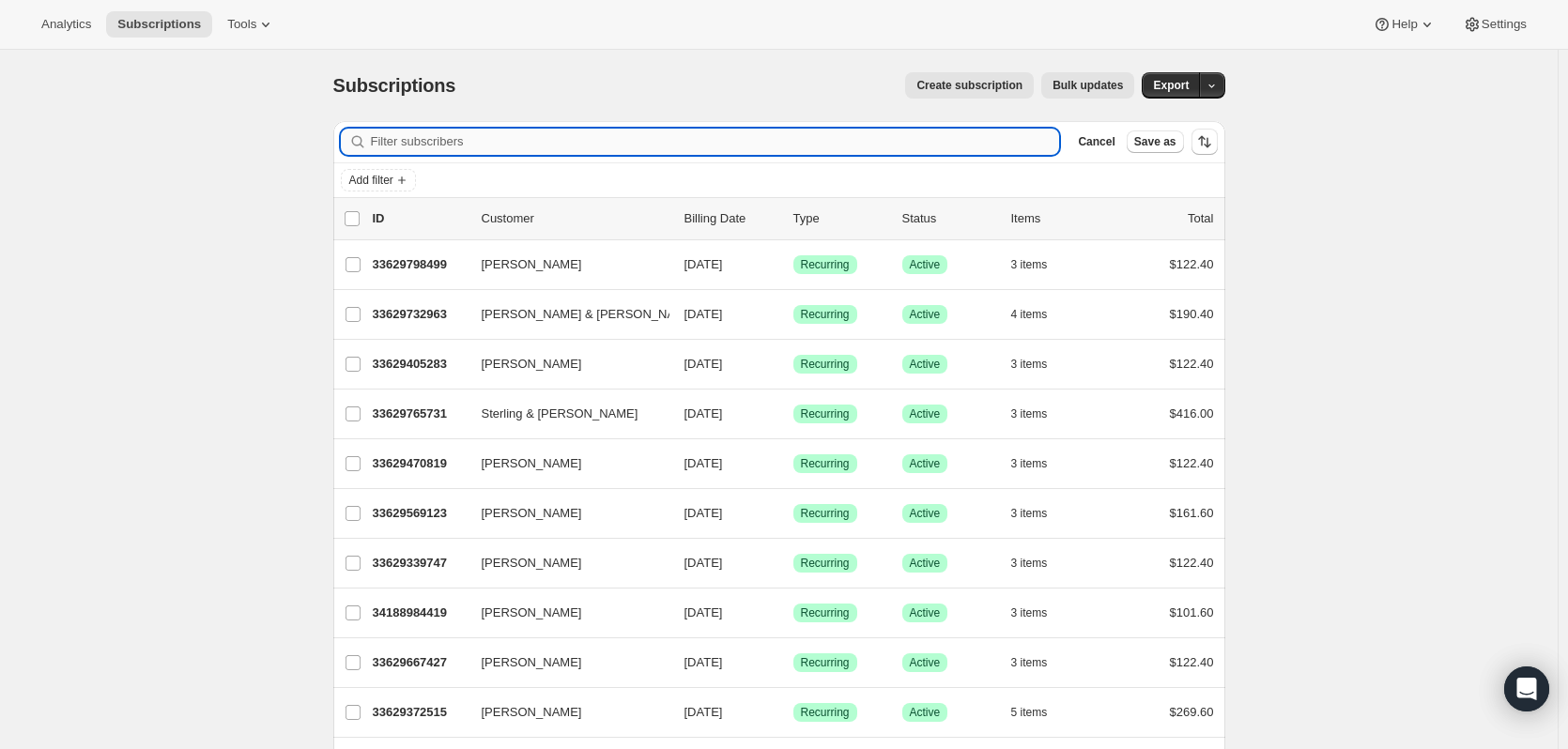
click at [1050, 133] on input "Filter subscribers" at bounding box center [715, 142] width 689 height 26
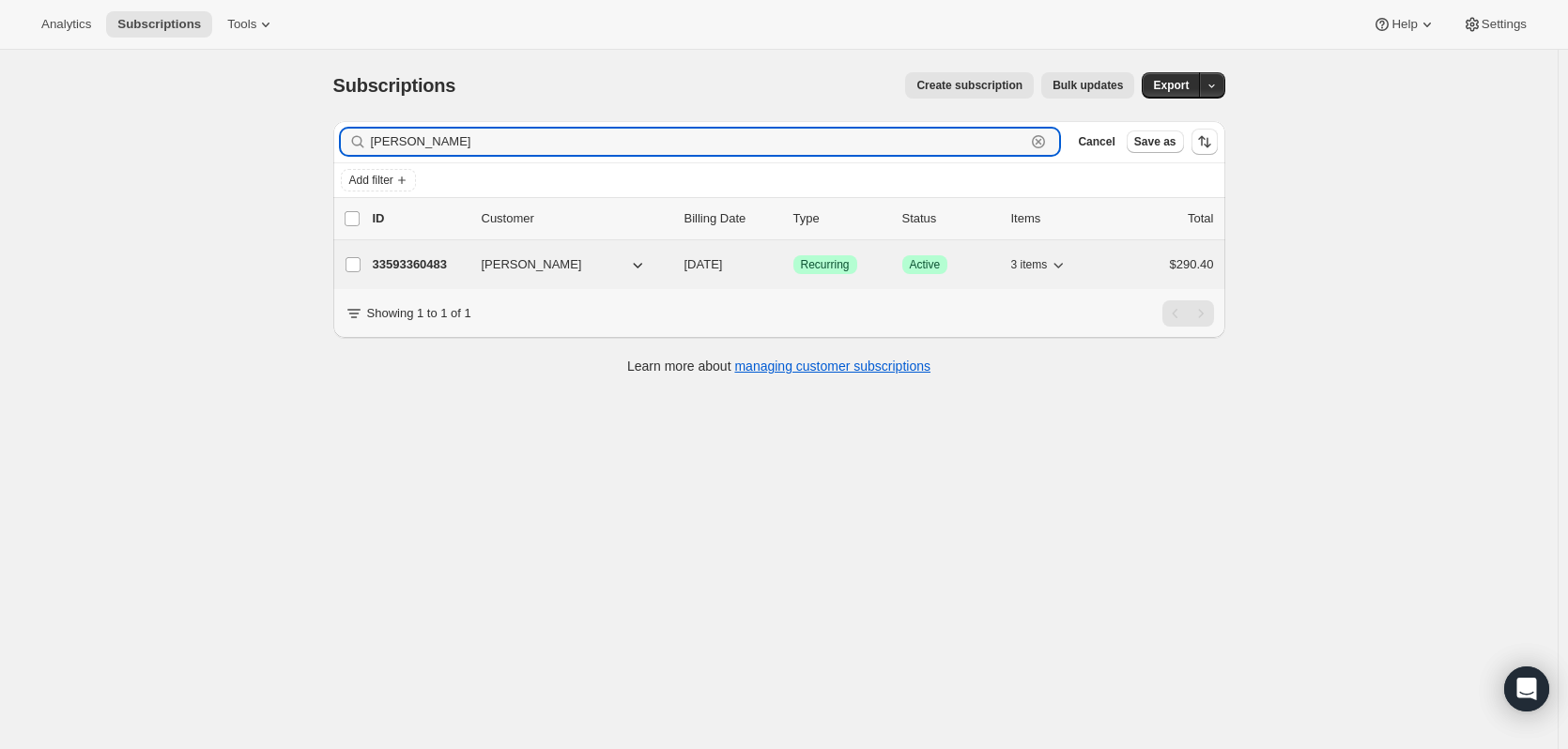
type input "borucki"
click at [394, 259] on p "33593360483" at bounding box center [420, 265] width 94 height 19
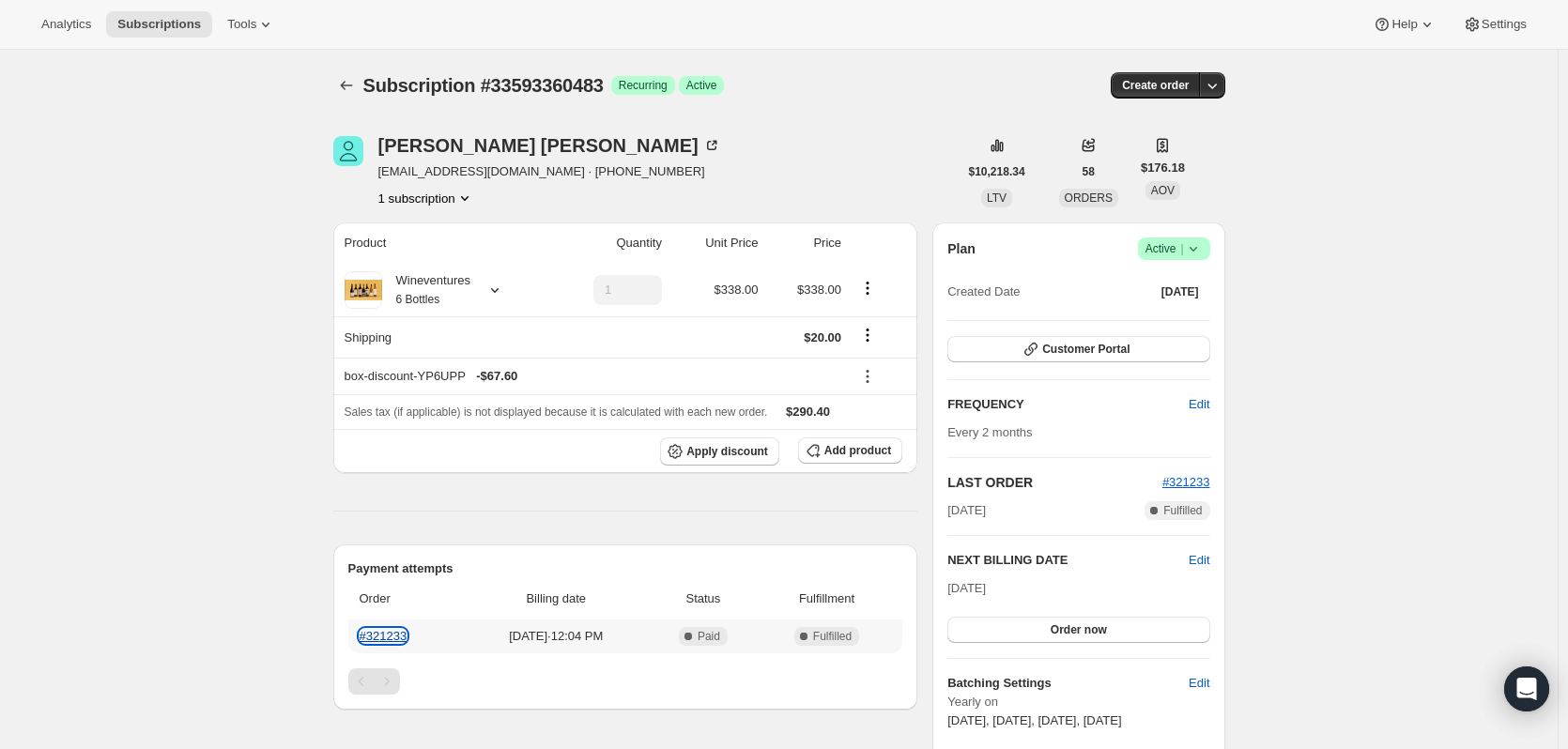
click at [391, 639] on link "#321233" at bounding box center [384, 635] width 48 height 14
click at [702, 146] on icon at bounding box center [712, 146] width 19 height 19
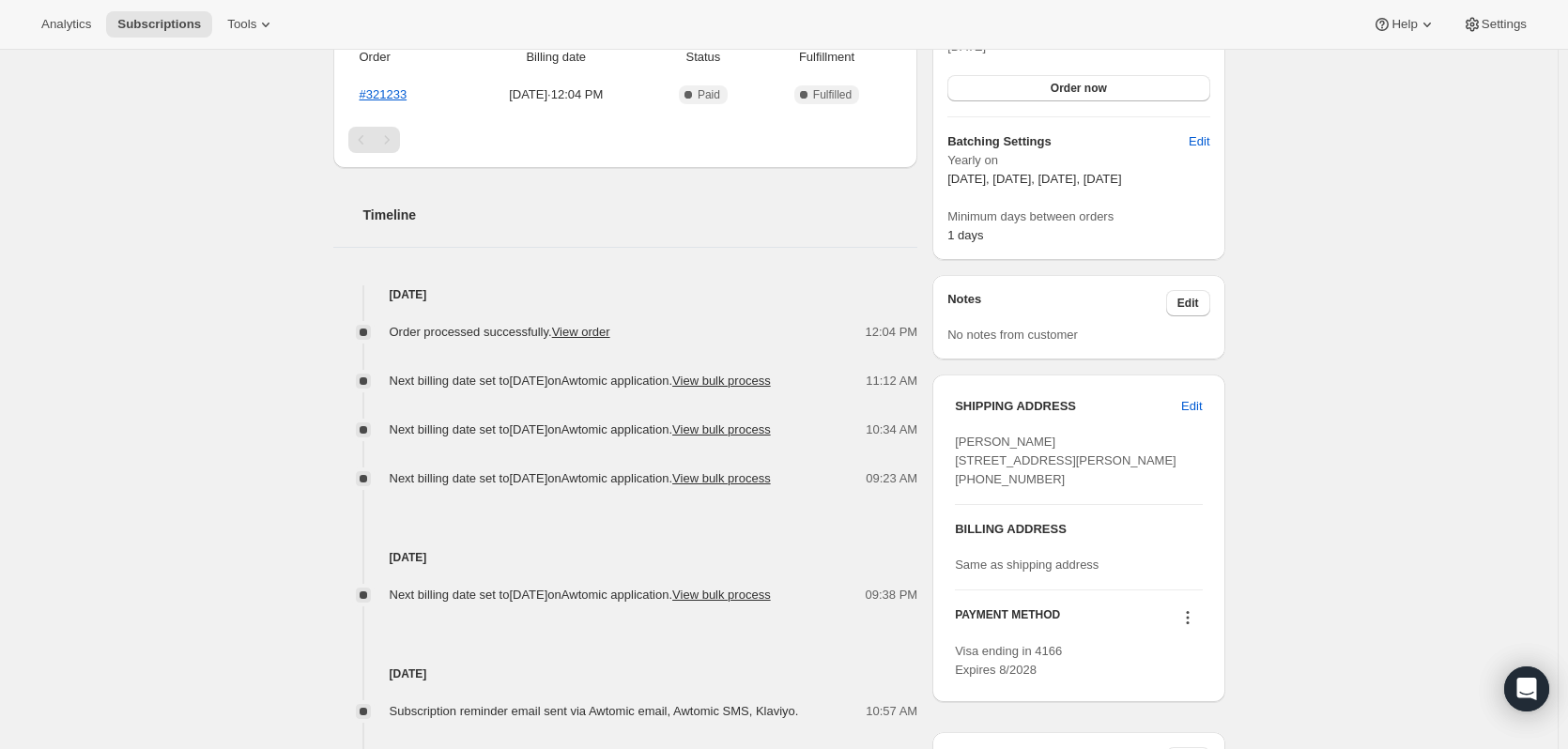
scroll to position [563, 0]
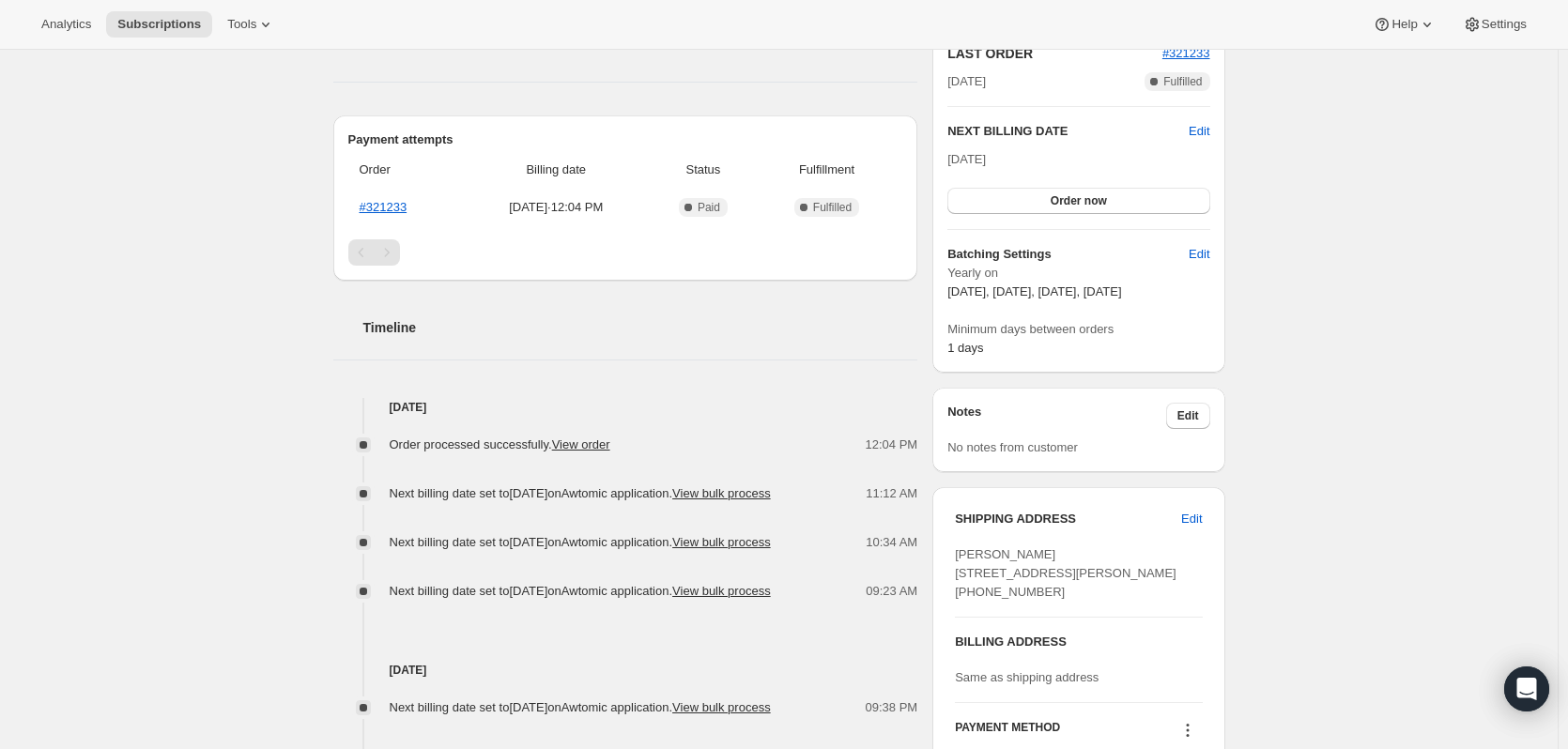
scroll to position [469, 0]
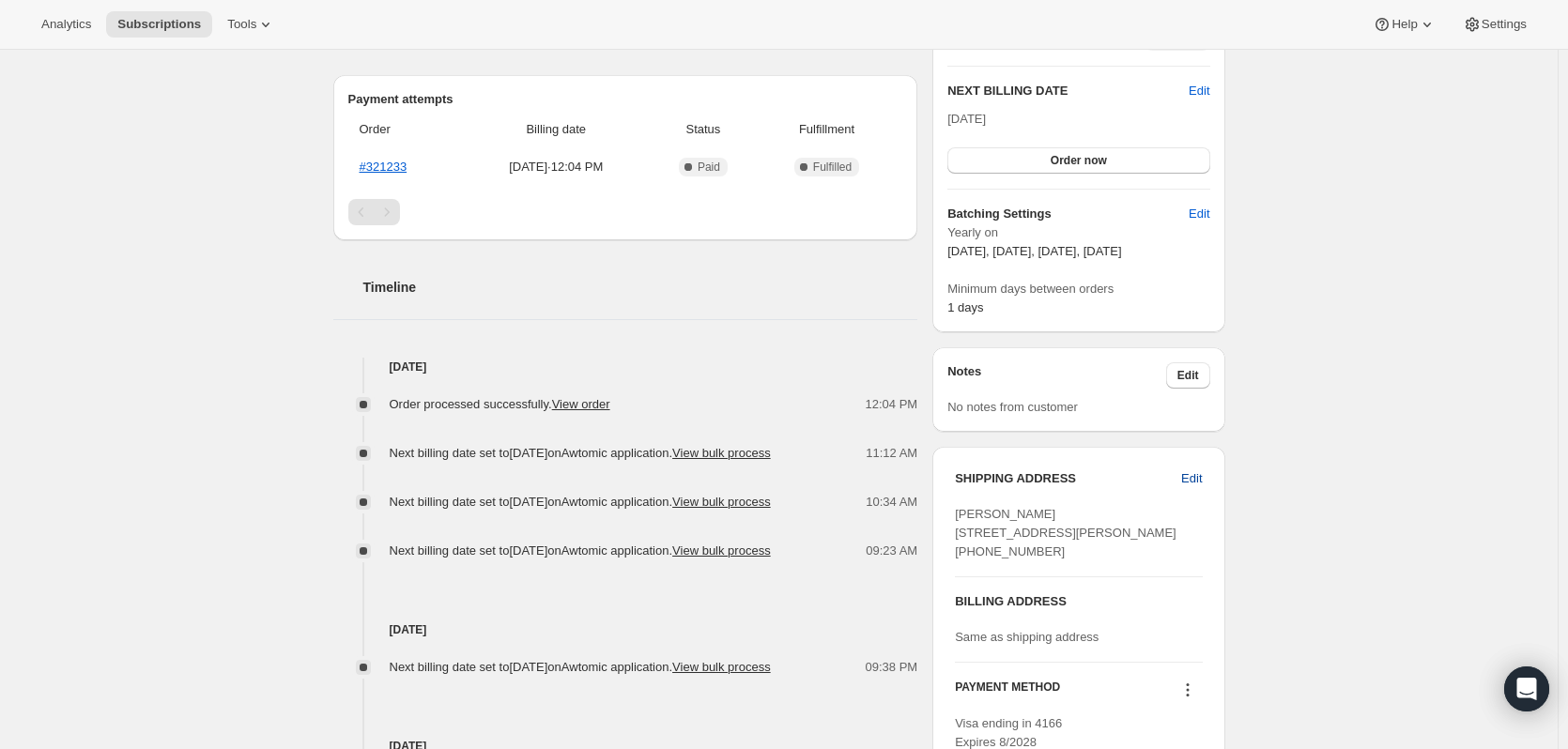
click at [1197, 487] on span "Edit" at bounding box center [1192, 478] width 21 height 19
select select "FL"
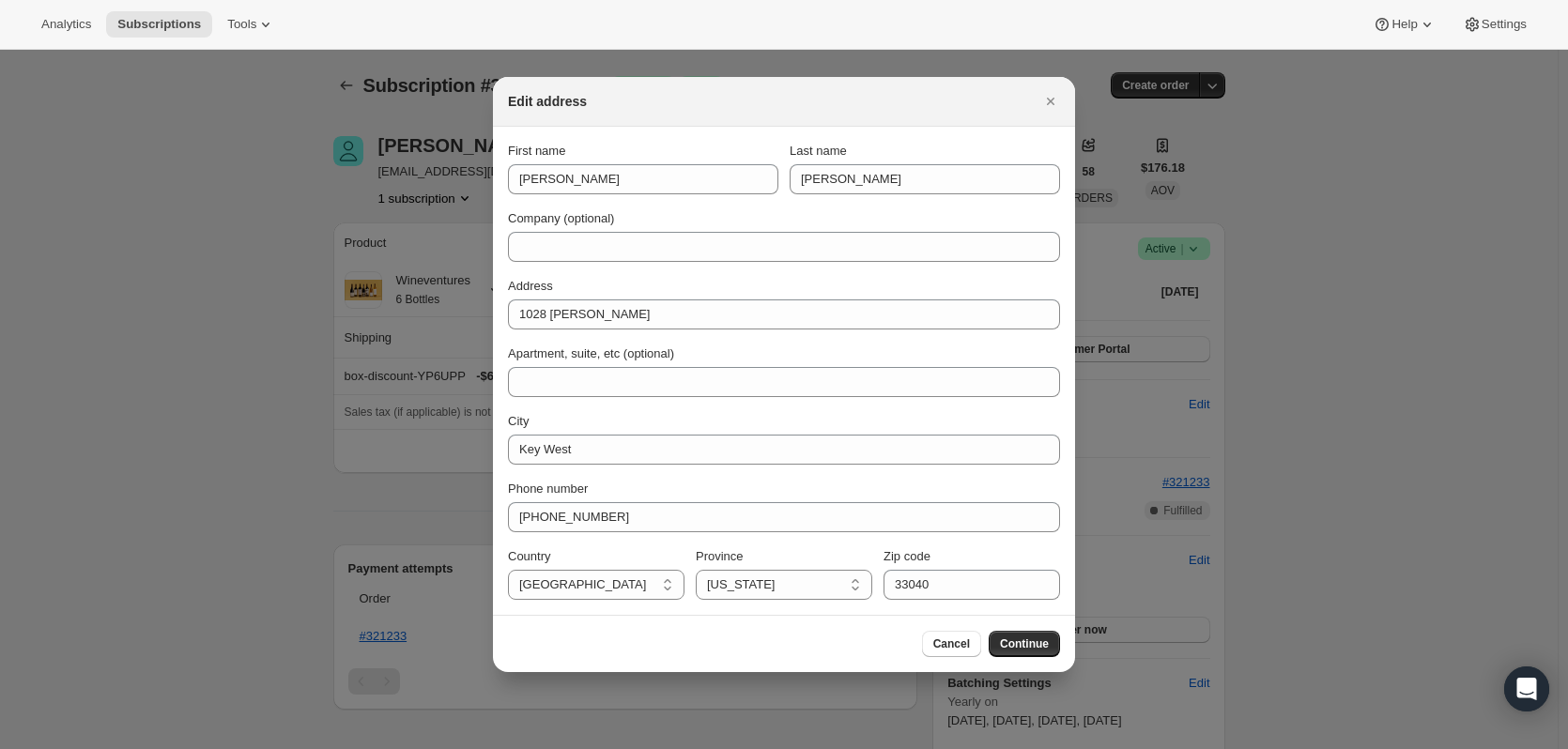
scroll to position [0, 0]
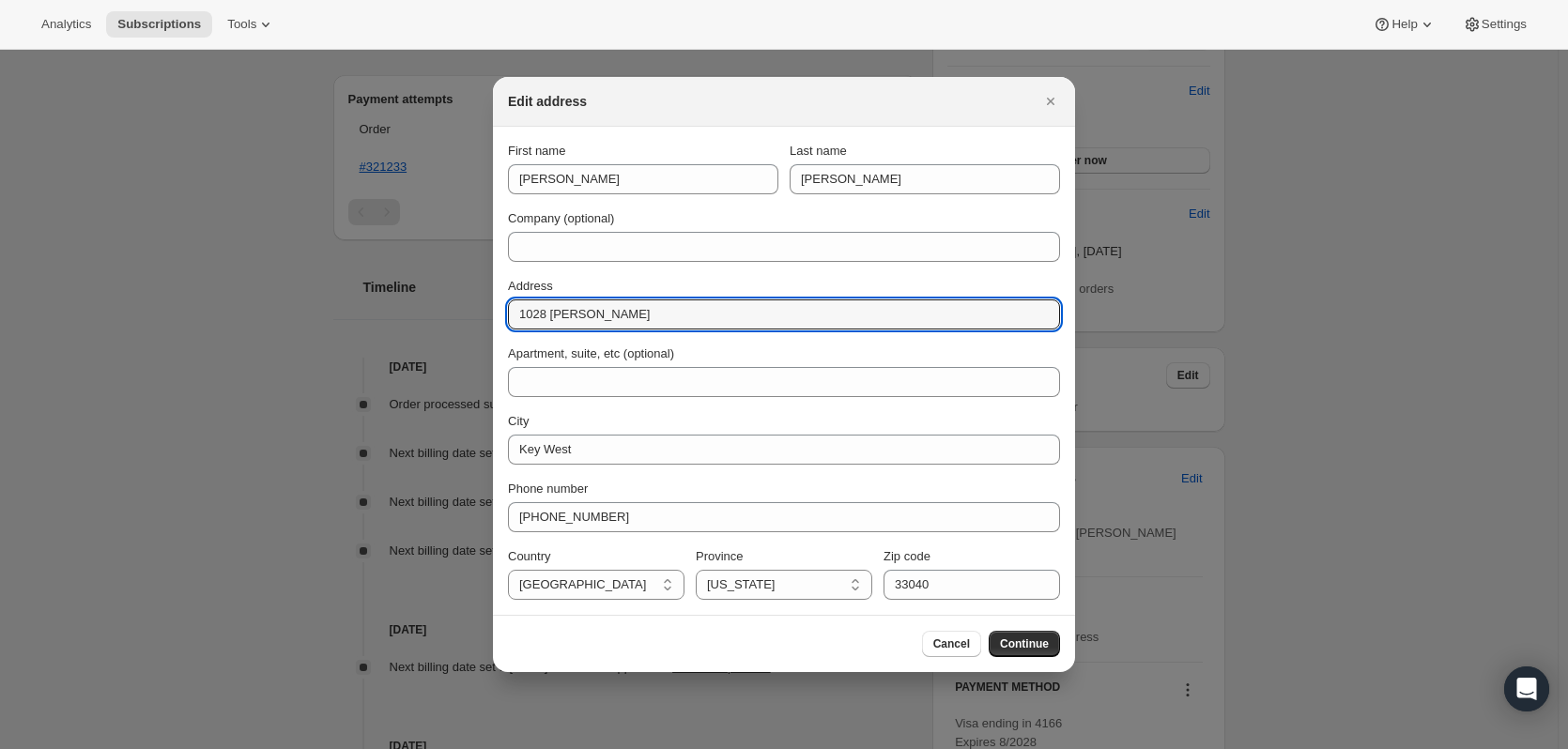
drag, startPoint x: 619, startPoint y: 314, endPoint x: 399, endPoint y: 303, distance: 220.3
paste input "[STREET_ADDRESS]"
click at [617, 318] on input "[STREET_ADDRESS]" at bounding box center [783, 315] width 552 height 30
click at [560, 318] on input "[STREET_ADDRESS]" at bounding box center [783, 315] width 552 height 30
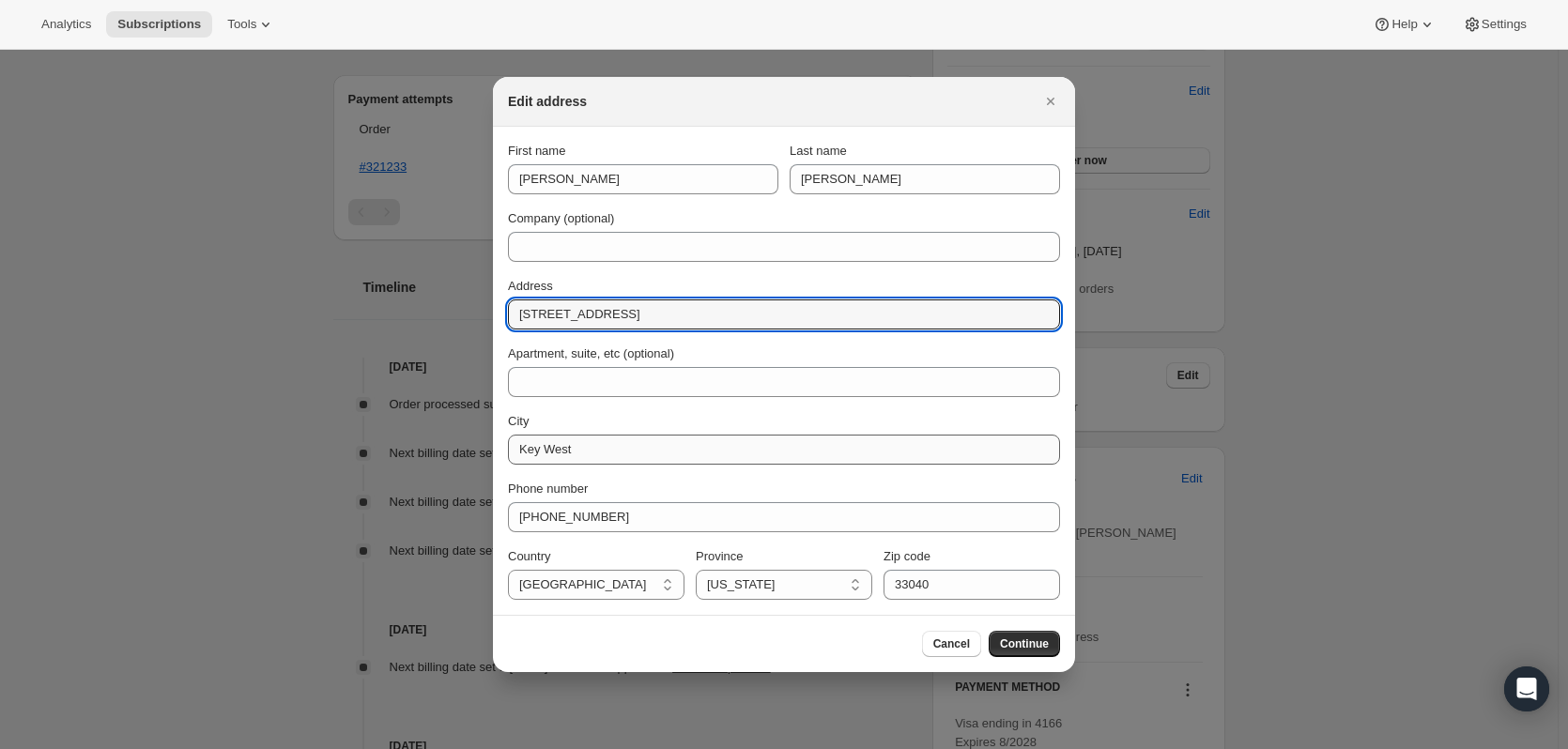
type input "[STREET_ADDRESS]"
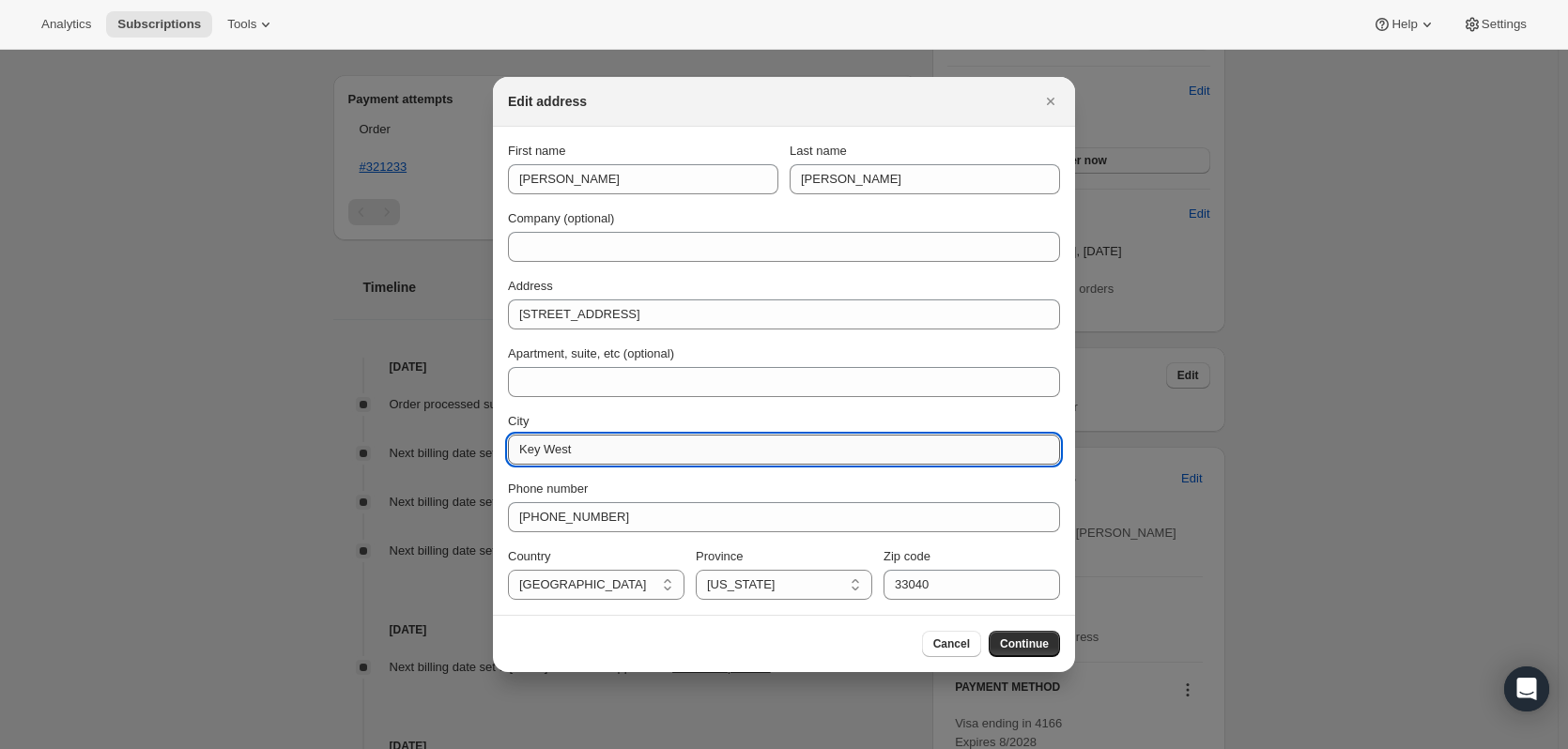
click at [588, 448] on input "Key West" at bounding box center [783, 449] width 552 height 30
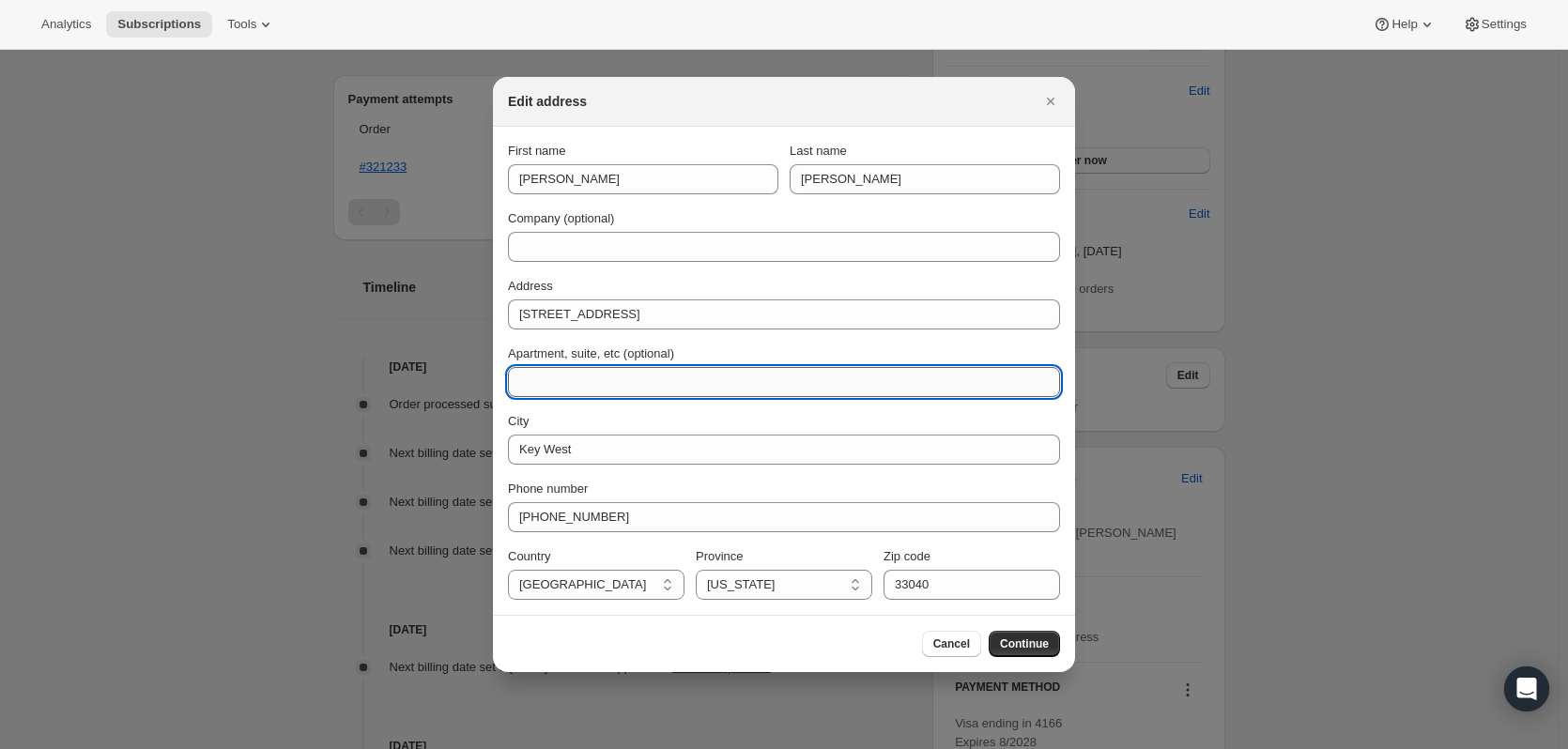
click at [851, 371] on input "Apartment, suite, etc (optional)" at bounding box center [783, 382] width 552 height 30
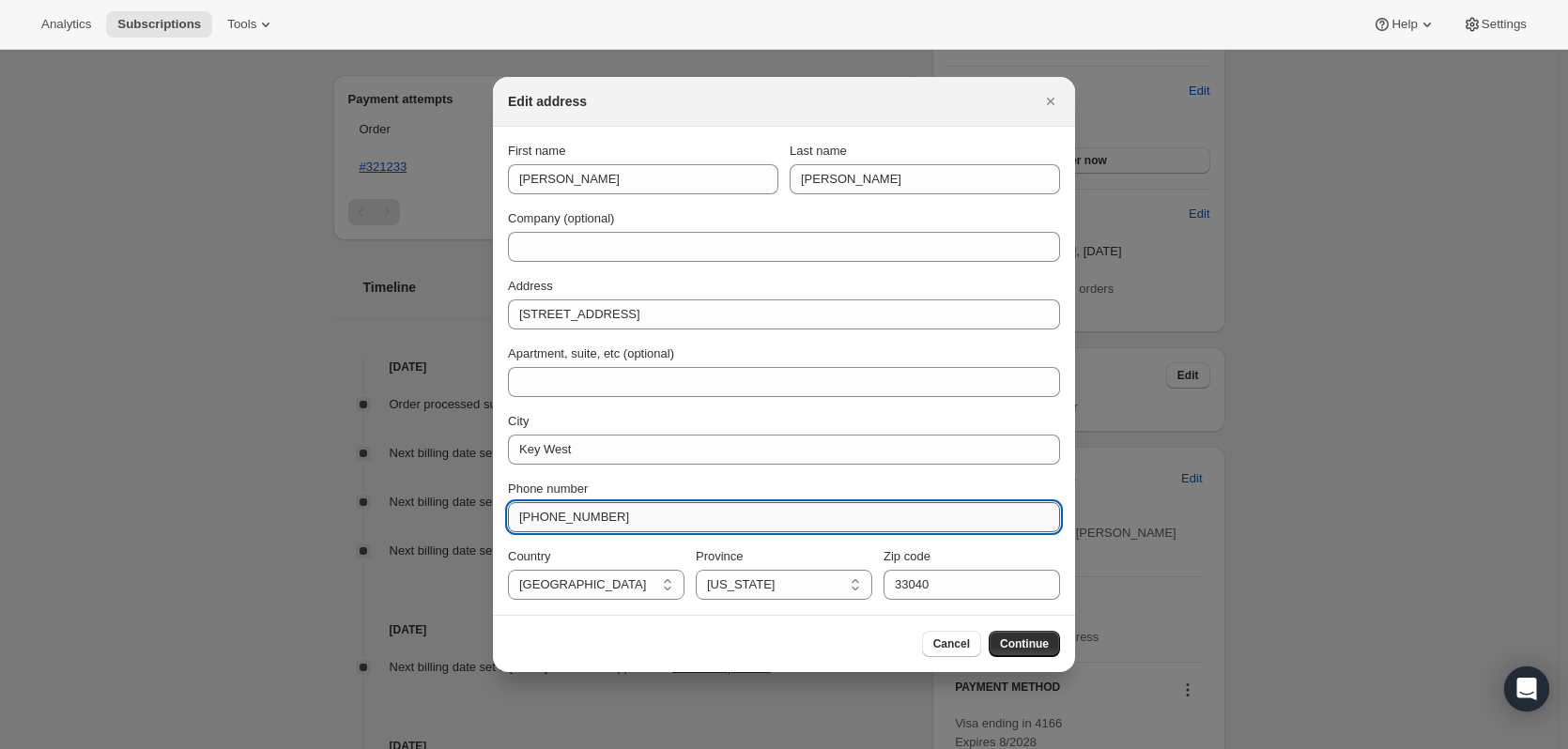
click at [938, 525] on input "[PHONE_NUMBER]" at bounding box center [783, 517] width 552 height 30
click at [974, 576] on input "33040" at bounding box center [972, 585] width 177 height 30
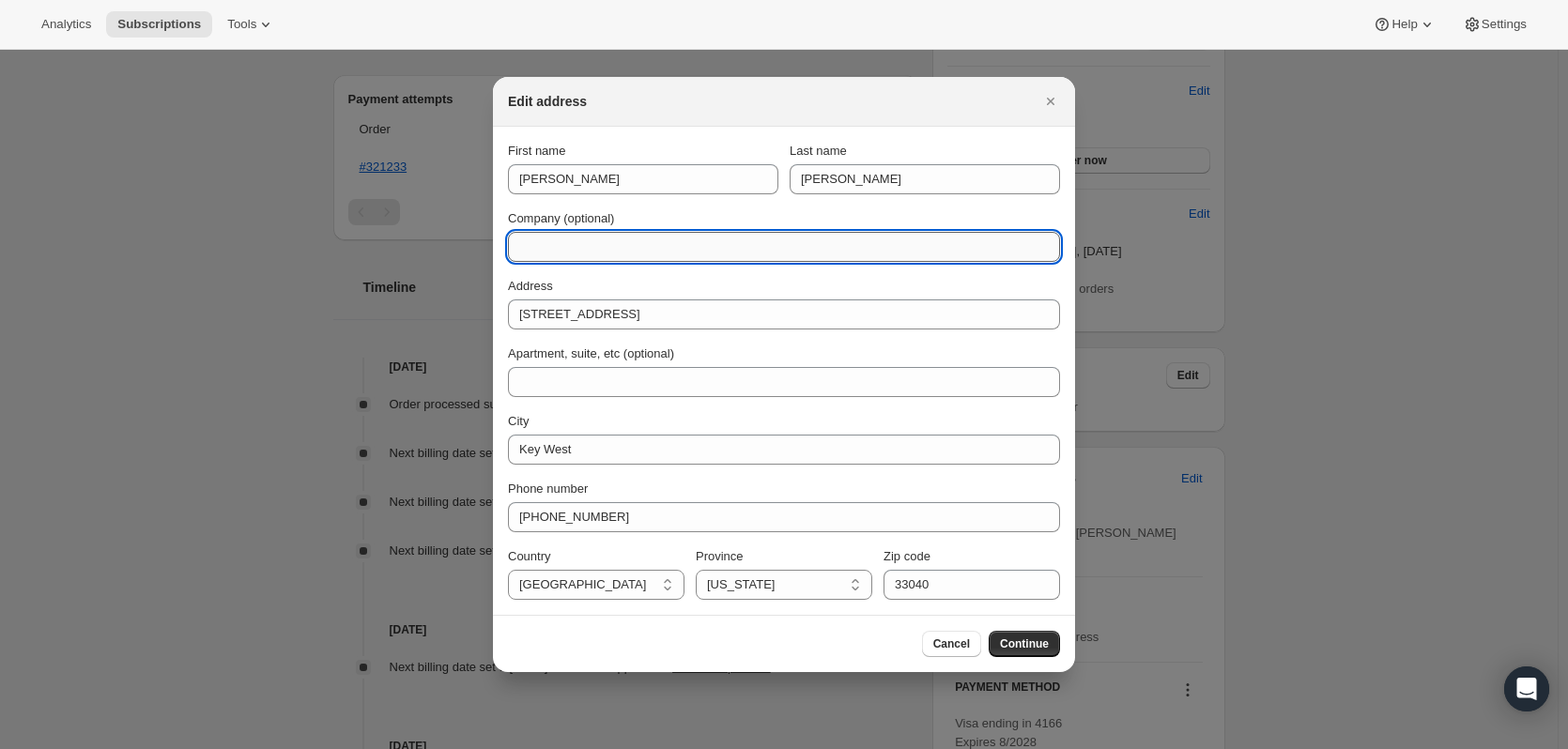
click at [760, 246] on input "Company (optional)" at bounding box center [783, 247] width 552 height 30
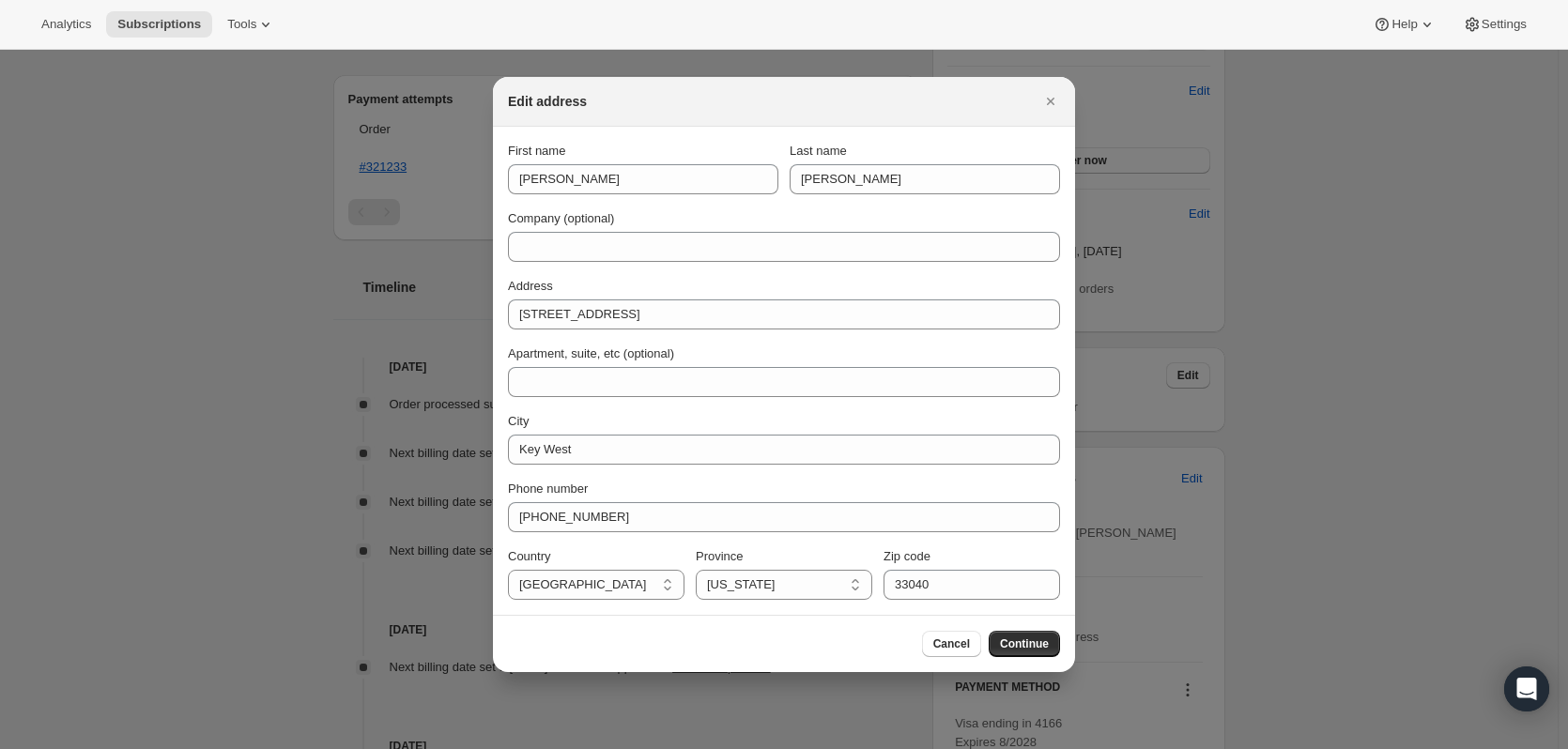
click at [1033, 640] on span "Continue" at bounding box center [1025, 644] width 49 height 15
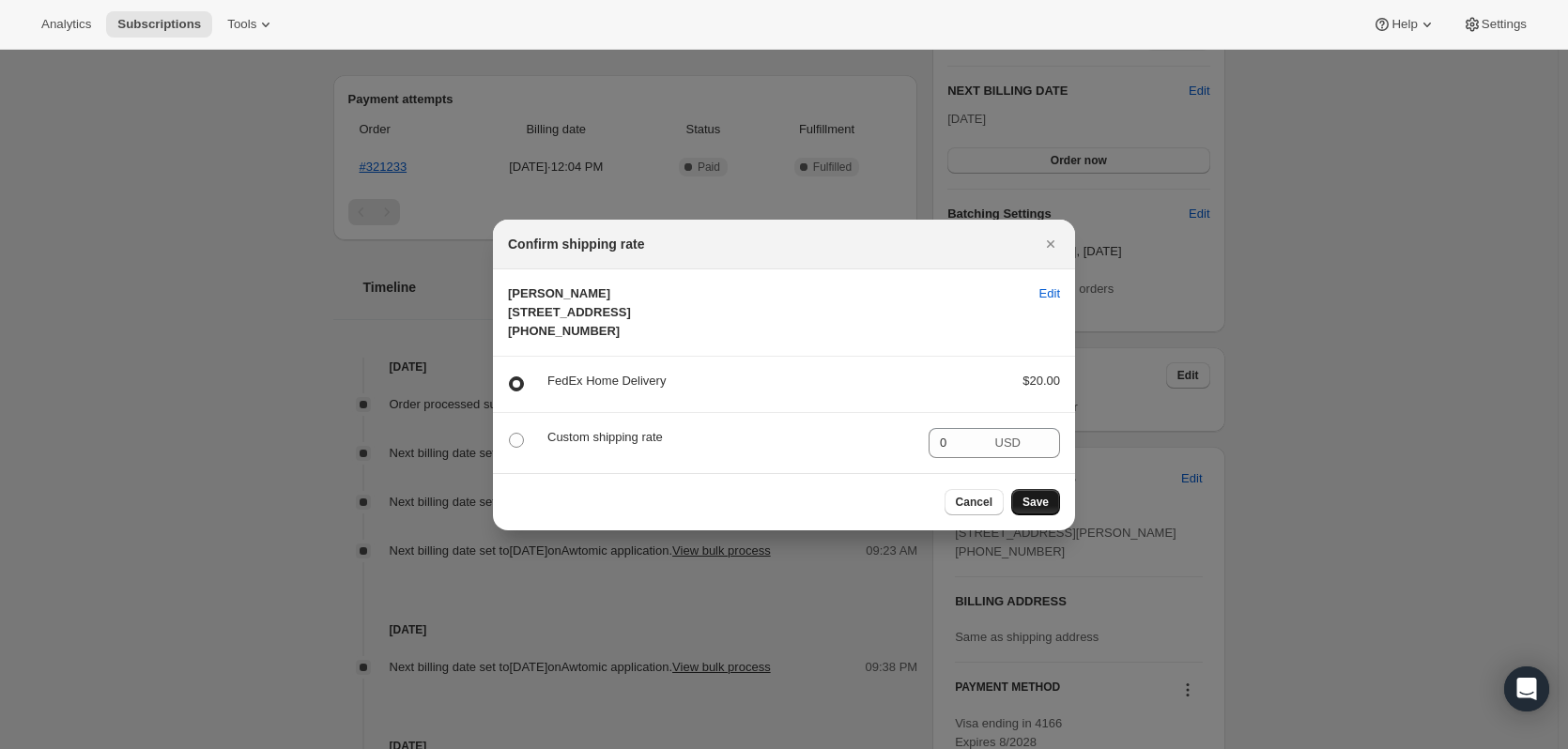
click at [1045, 509] on span "Save" at bounding box center [1036, 502] width 26 height 15
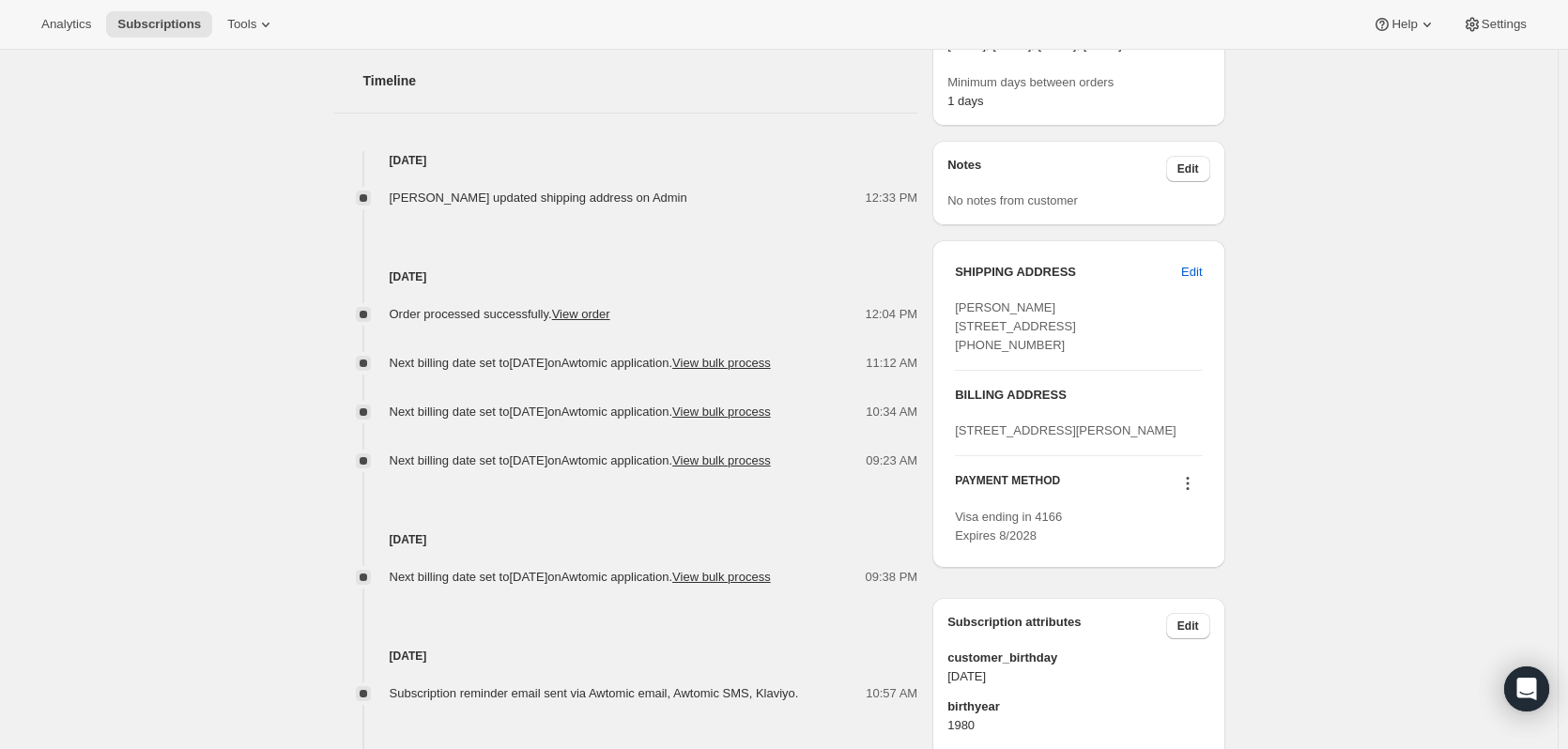
scroll to position [939, 0]
